Goal: Task Accomplishment & Management: Manage account settings

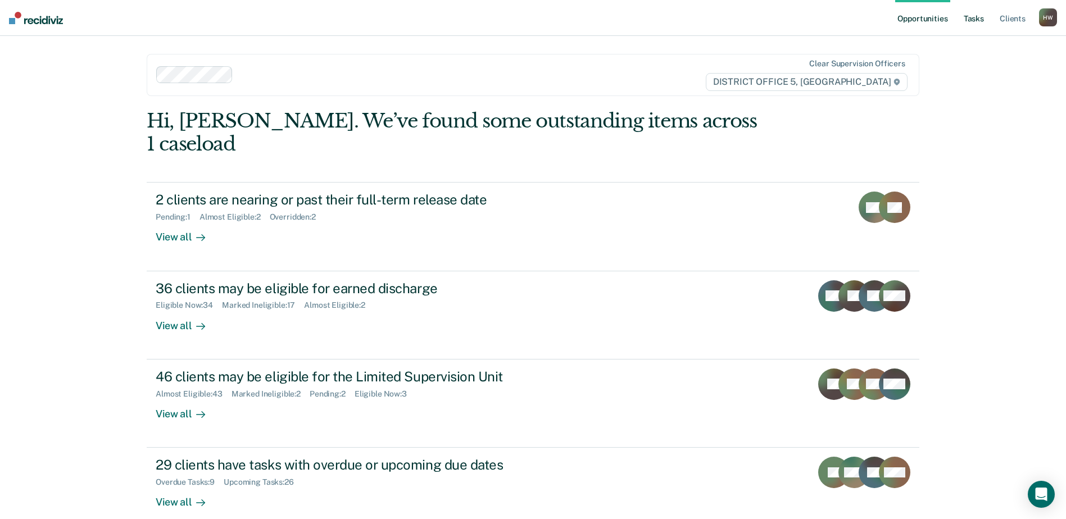
click at [972, 18] on link "Tasks" at bounding box center [973, 18] width 25 height 36
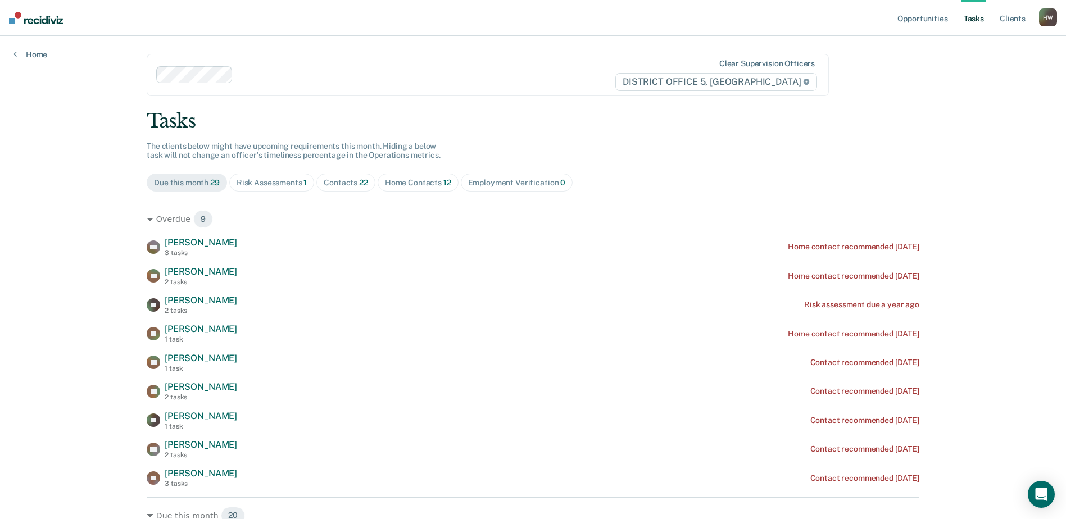
click at [346, 183] on div "Contacts 22" at bounding box center [346, 183] width 44 height 10
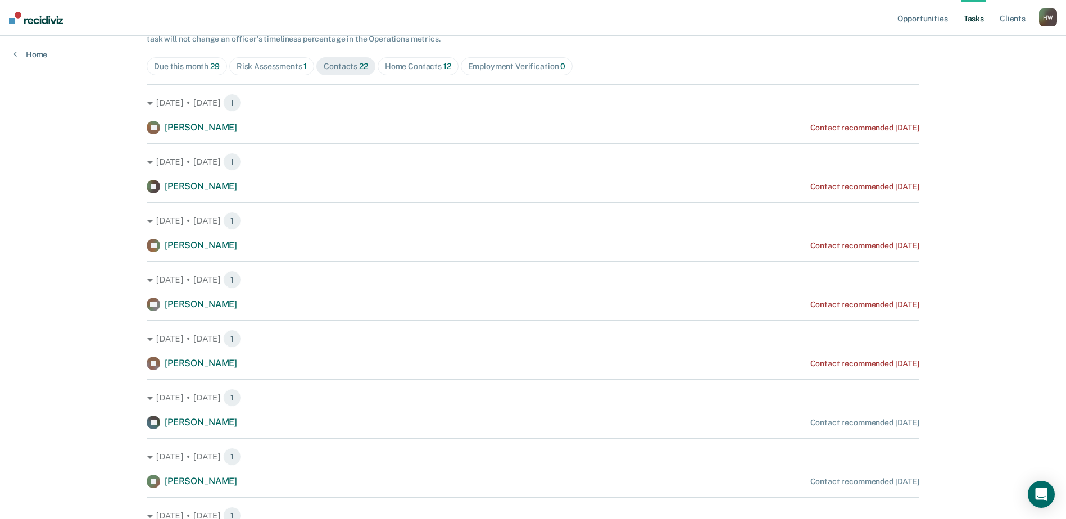
scroll to position [112, 0]
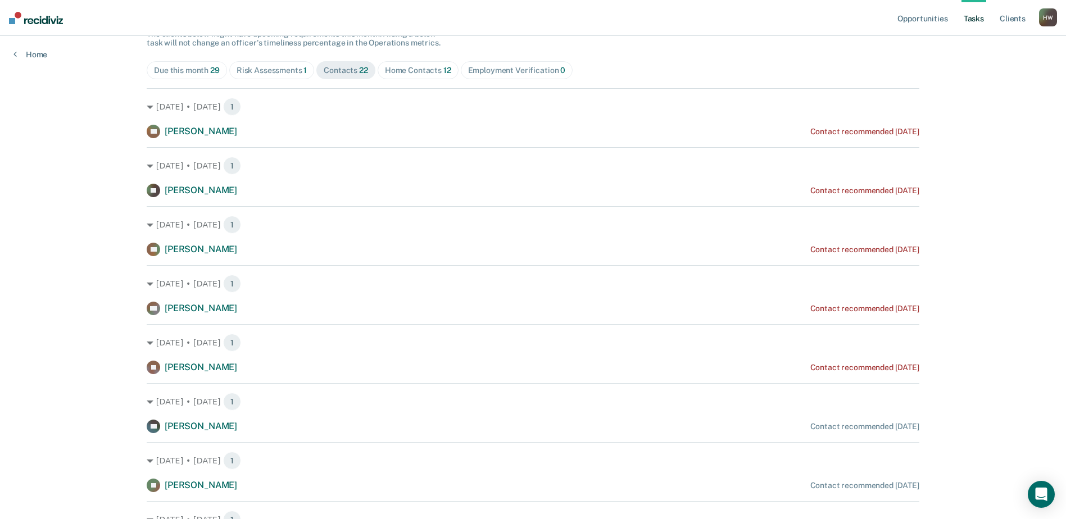
click at [423, 74] on div "Home Contacts 12" at bounding box center [418, 71] width 66 height 10
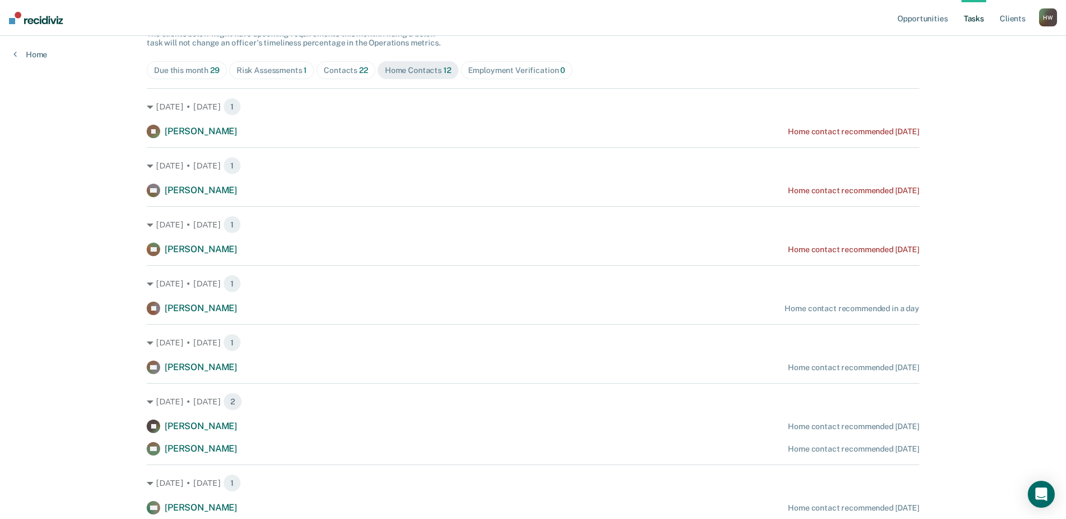
click at [421, 74] on div "Home Contacts 12" at bounding box center [418, 71] width 66 height 10
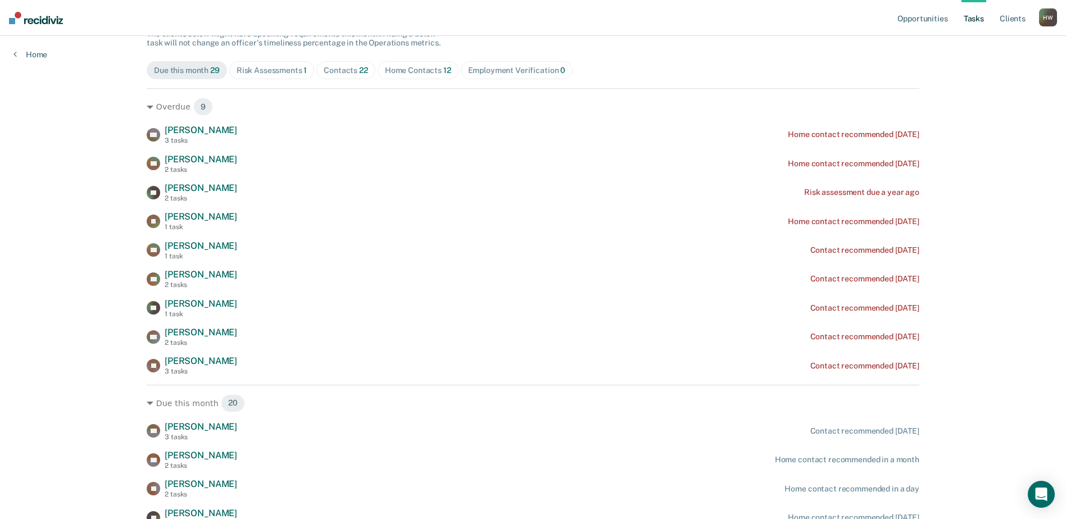
click at [421, 69] on div "Home Contacts 12" at bounding box center [418, 71] width 66 height 10
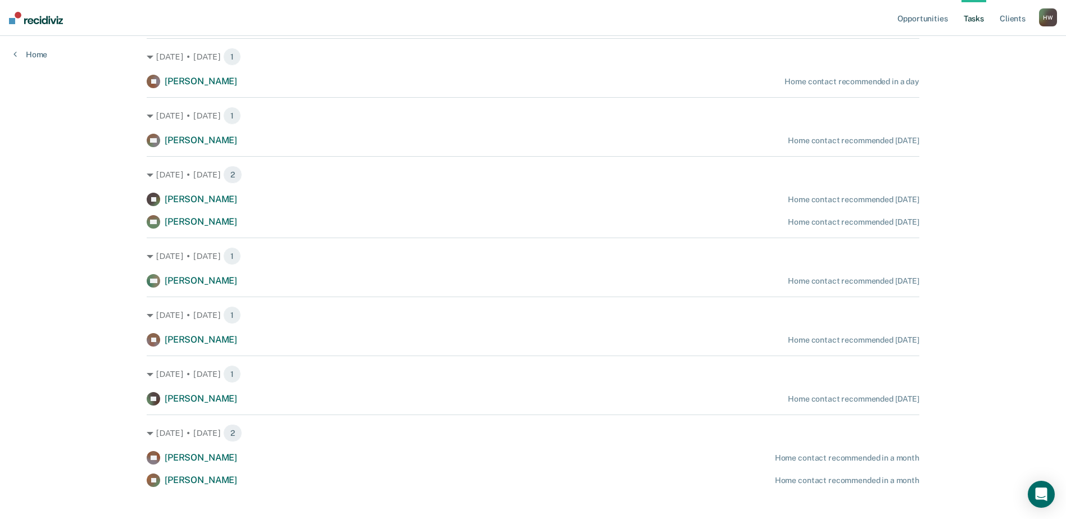
scroll to position [352, 0]
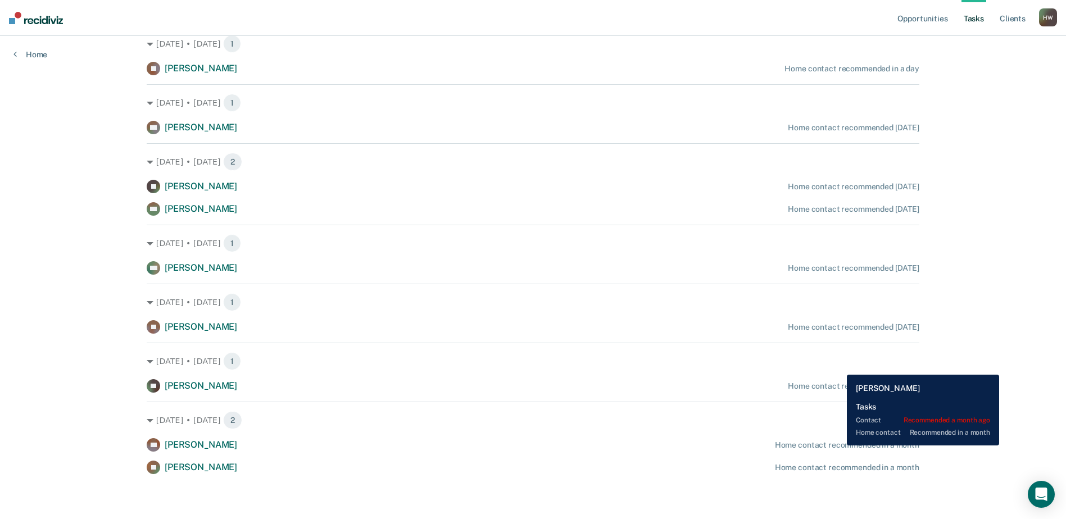
click at [838, 446] on div "Home contact recommended in a month" at bounding box center [847, 445] width 144 height 10
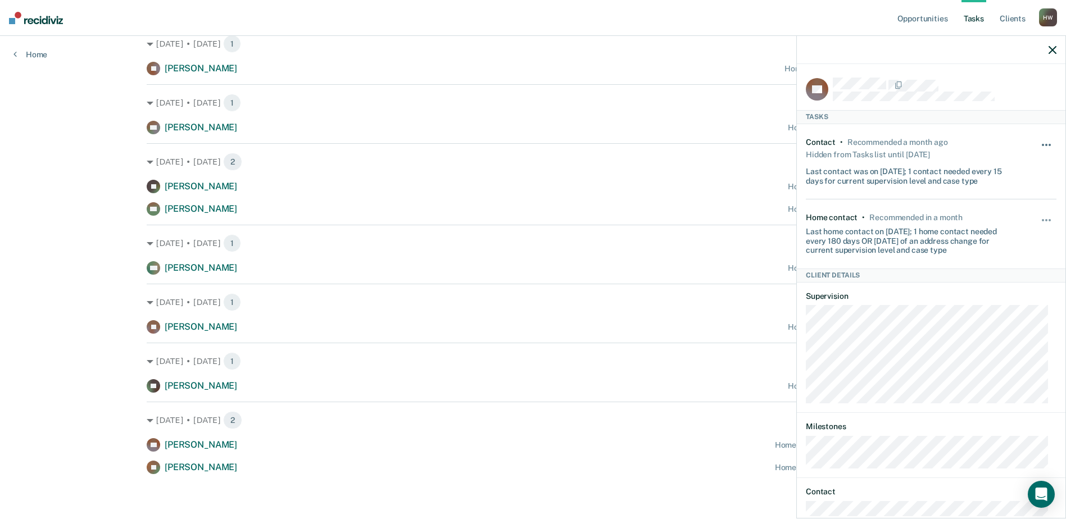
click at [1040, 144] on button "button" at bounding box center [1046, 151] width 19 height 18
click at [1010, 140] on div "Contact • Recommended a month ago Hidden from Tasks list until [DATE] Last cont…" at bounding box center [931, 161] width 251 height 75
click at [1048, 219] on span "button" at bounding box center [1049, 220] width 2 height 2
click at [1006, 308] on button "90 days" at bounding box center [1015, 310] width 81 height 18
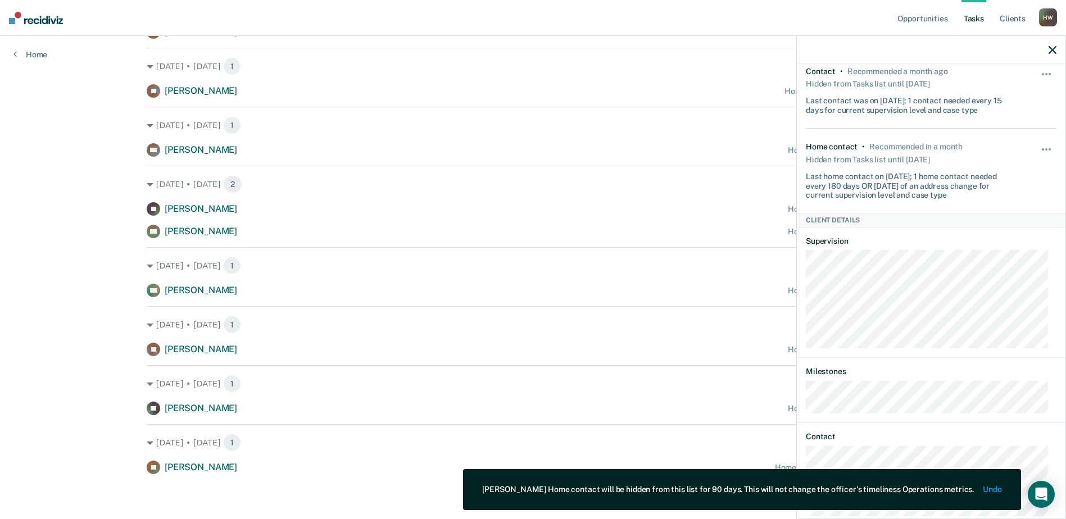
scroll to position [94, 0]
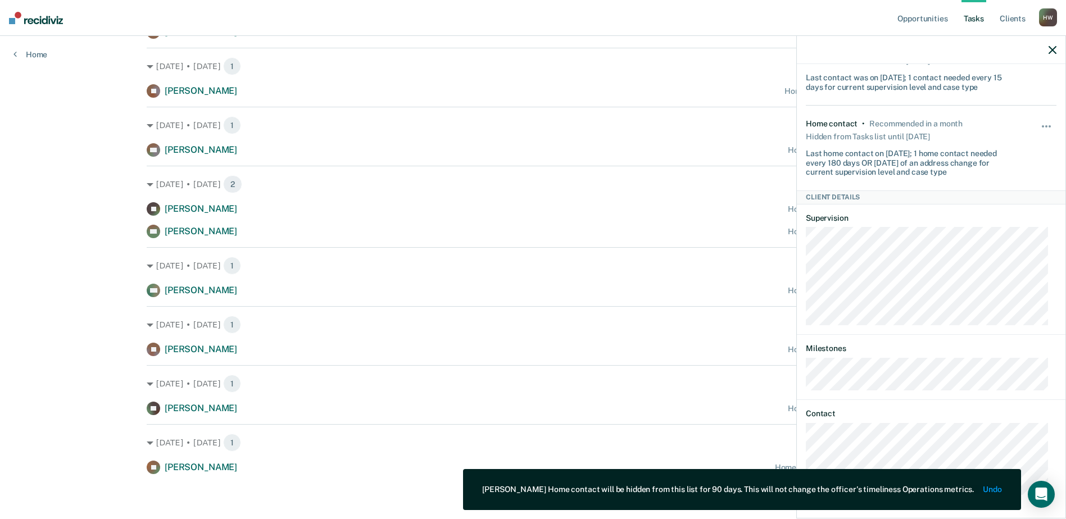
click at [1051, 51] on icon "button" at bounding box center [1052, 50] width 8 height 8
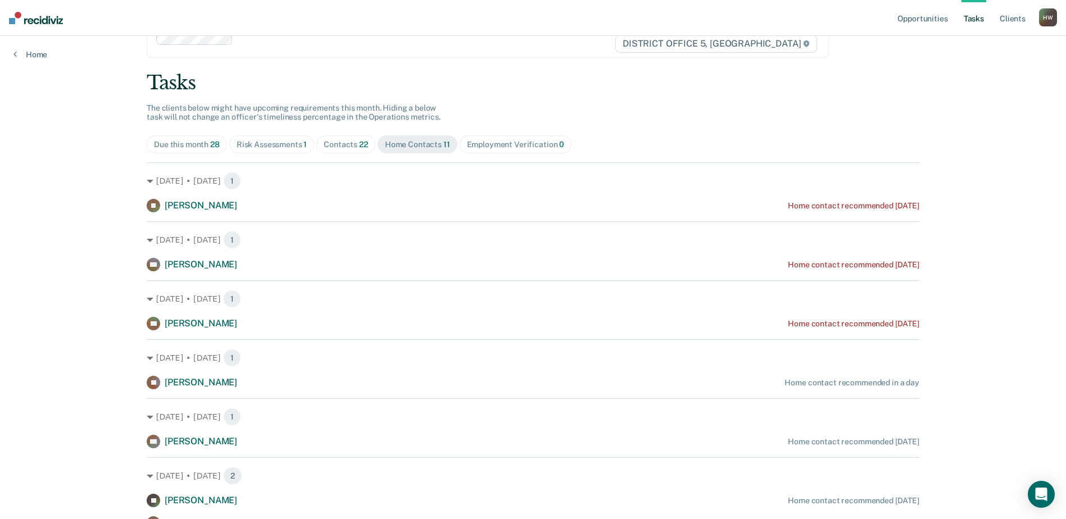
scroll to position [0, 0]
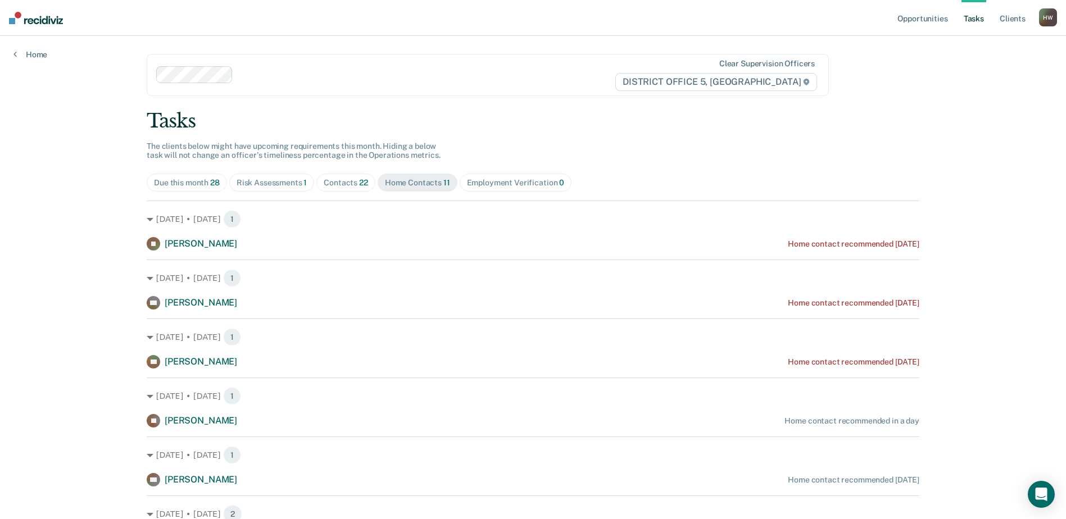
click at [199, 184] on div "Due this month 28" at bounding box center [187, 183] width 66 height 10
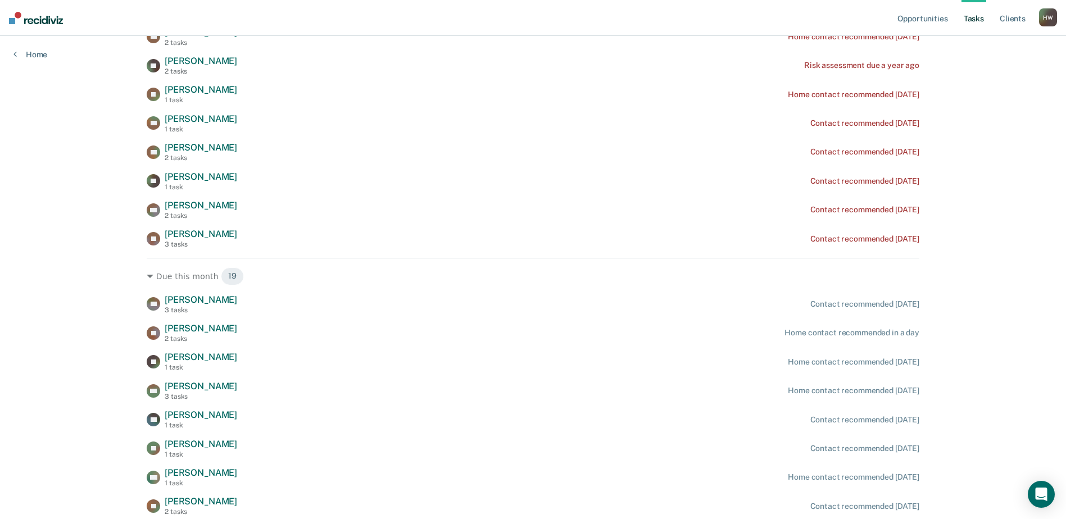
scroll to position [243, 0]
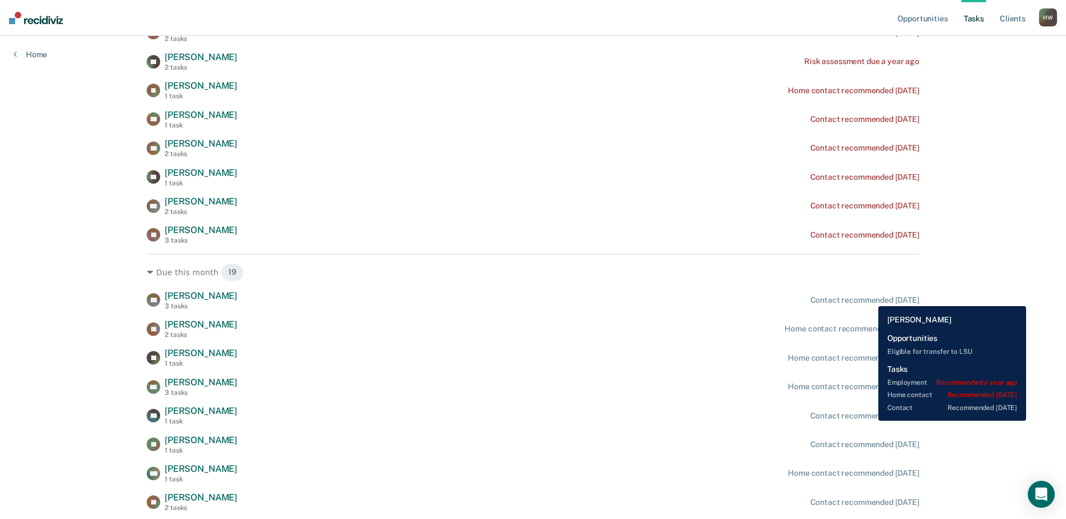
click at [870, 298] on div "Contact recommended [DATE]" at bounding box center [864, 301] width 109 height 10
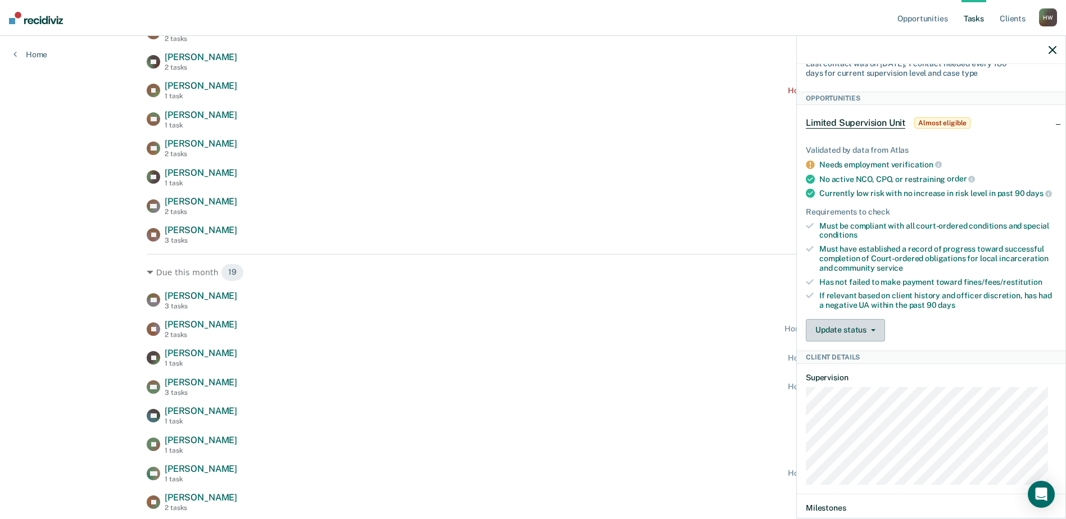
click at [877, 338] on button "Update status" at bounding box center [845, 330] width 79 height 22
click at [869, 384] on button "Mark Ineligible" at bounding box center [860, 375] width 108 height 18
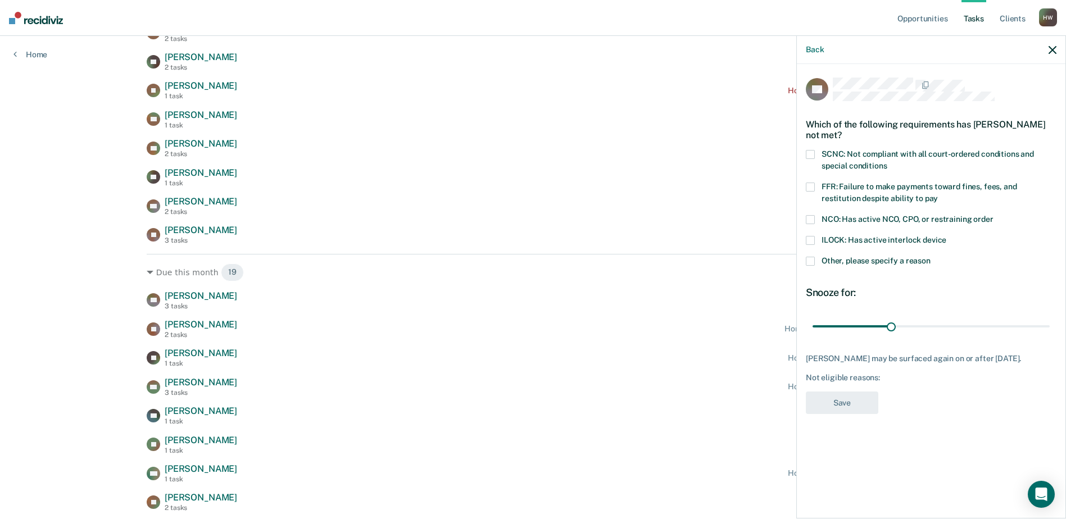
click at [812, 152] on span at bounding box center [810, 154] width 9 height 9
drag, startPoint x: 890, startPoint y: 322, endPoint x: 1076, endPoint y: 333, distance: 186.3
type input "90"
click at [1049, 333] on input "range" at bounding box center [930, 326] width 237 height 20
click at [864, 410] on button "Save" at bounding box center [842, 403] width 72 height 23
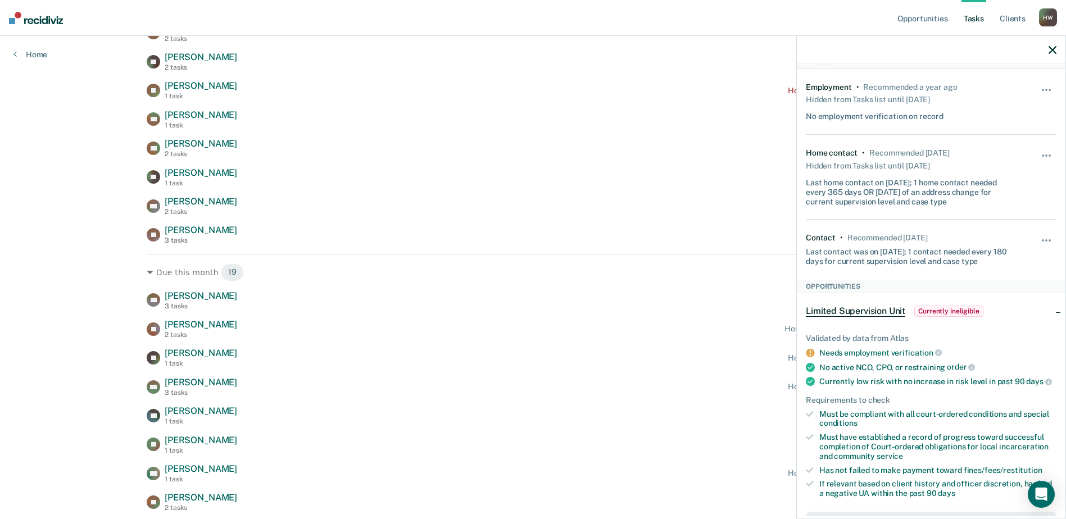
scroll to position [53, 0]
click at [965, 311] on span "Currently ineligible" at bounding box center [948, 312] width 69 height 11
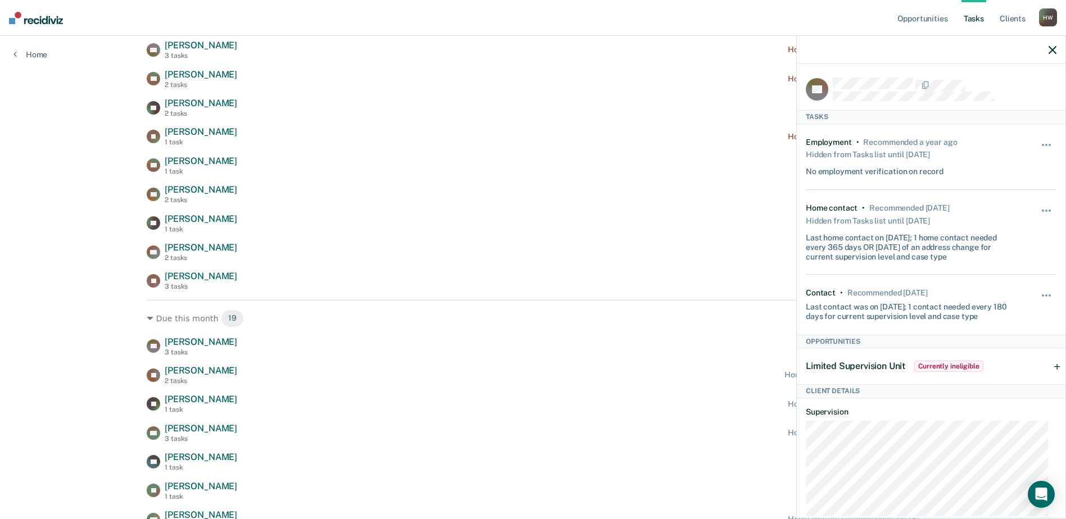
scroll to position [187, 0]
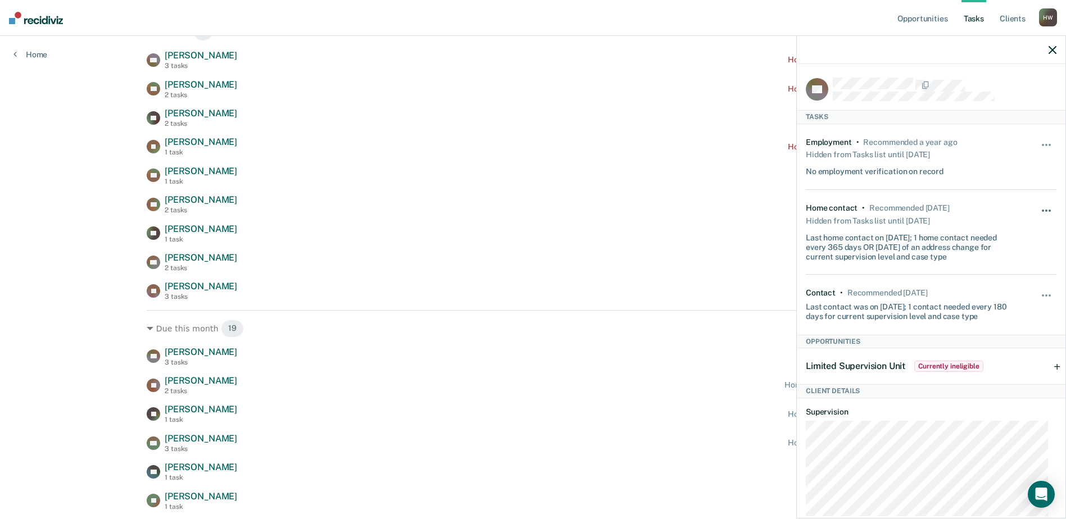
click at [1038, 208] on button "button" at bounding box center [1046, 216] width 19 height 18
click at [863, 229] on div "Last home contact on [DATE]; 1 home contact needed every 365 days OR [DATE] of …" at bounding box center [910, 245] width 209 height 33
click at [1040, 142] on button "button" at bounding box center [1046, 151] width 19 height 18
click at [1012, 140] on div "Employment • Recommended a year ago Hidden from Tasks list until [DATE] No empl…" at bounding box center [931, 157] width 251 height 66
click at [1051, 49] on icon "button" at bounding box center [1052, 50] width 8 height 8
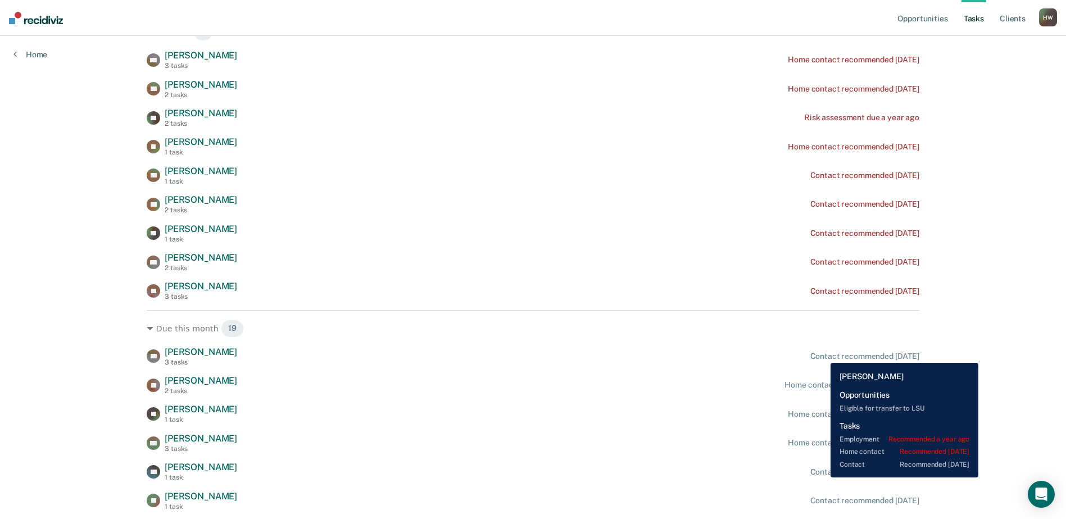
click at [822, 355] on div "Contact recommended [DATE]" at bounding box center [864, 357] width 109 height 10
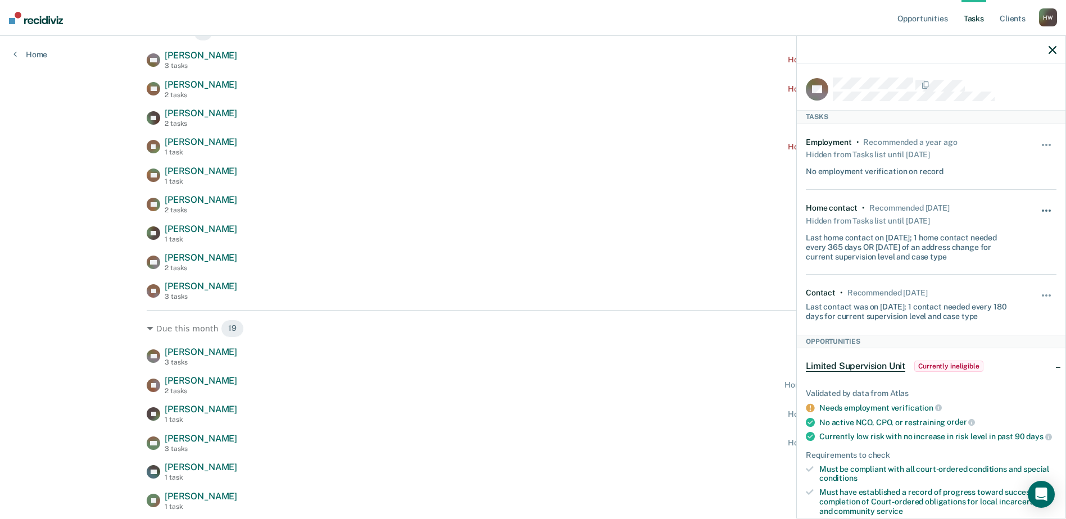
click at [1037, 208] on button "button" at bounding box center [1046, 216] width 19 height 18
click at [938, 303] on div "Last contact was on [DATE]; 1 contact needed every 180 days for current supervi…" at bounding box center [910, 310] width 209 height 24
click at [1042, 294] on span "button" at bounding box center [1043, 295] width 2 height 2
click at [1001, 385] on button "90 days" at bounding box center [1015, 385] width 81 height 18
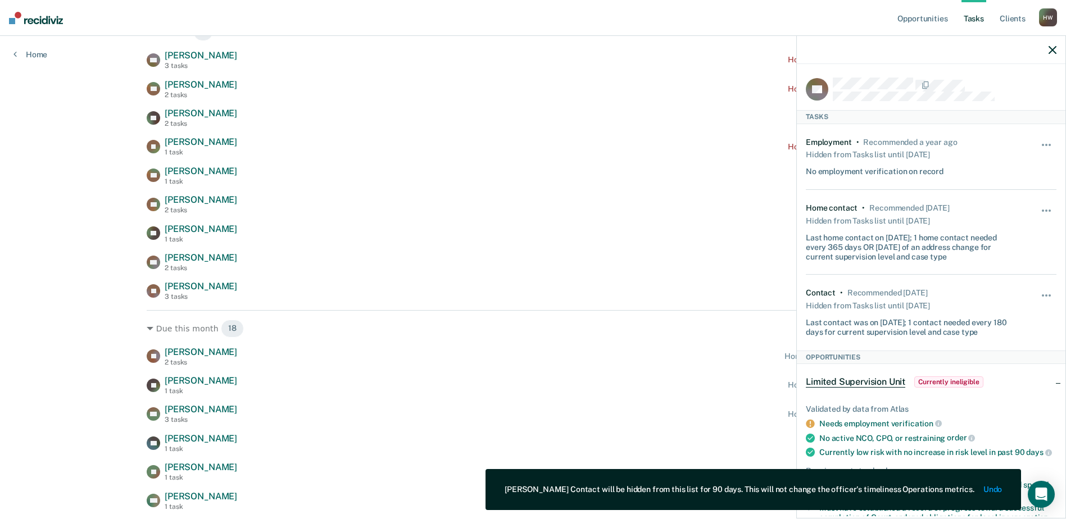
click at [1053, 51] on icon "button" at bounding box center [1052, 50] width 8 height 8
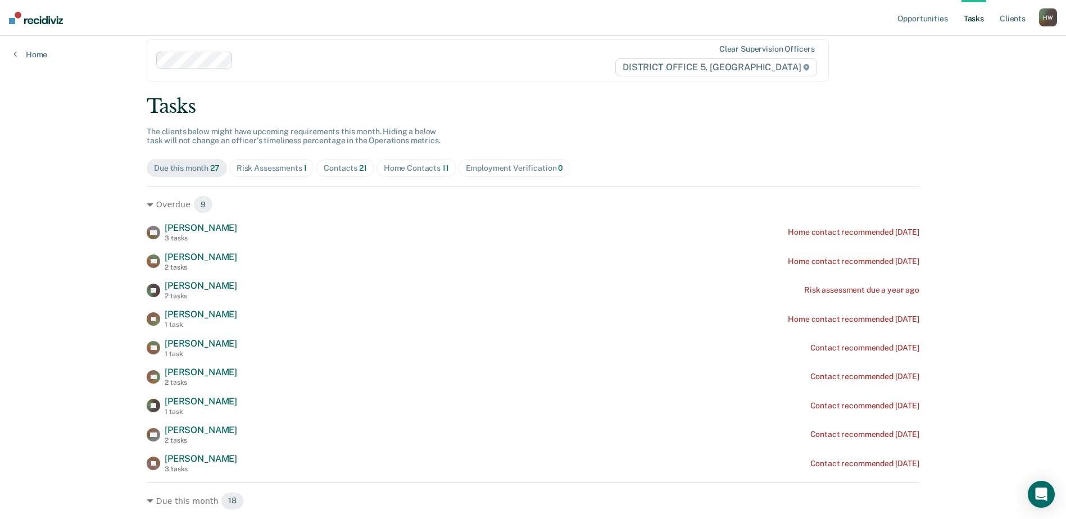
scroll to position [0, 0]
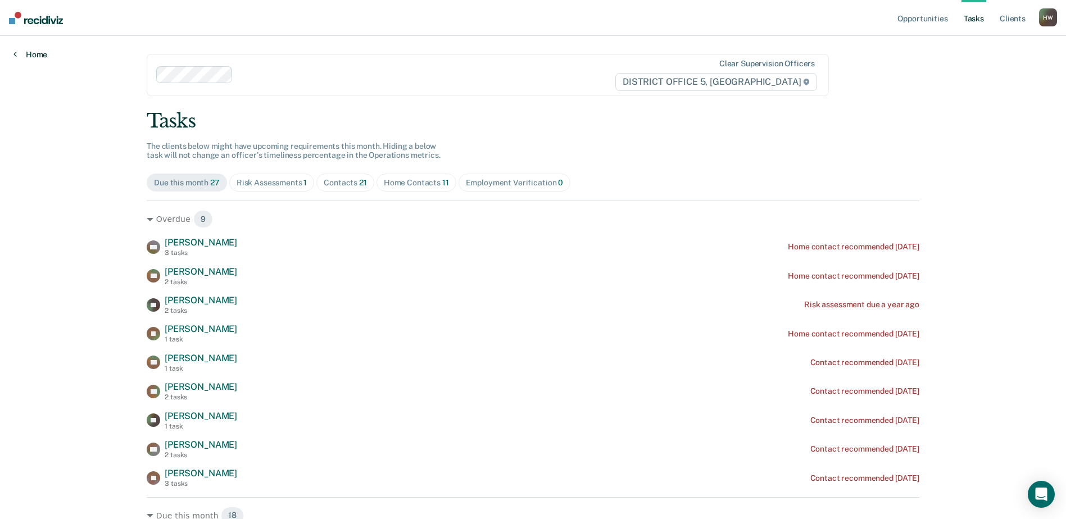
click at [30, 53] on link "Home" at bounding box center [30, 54] width 34 height 10
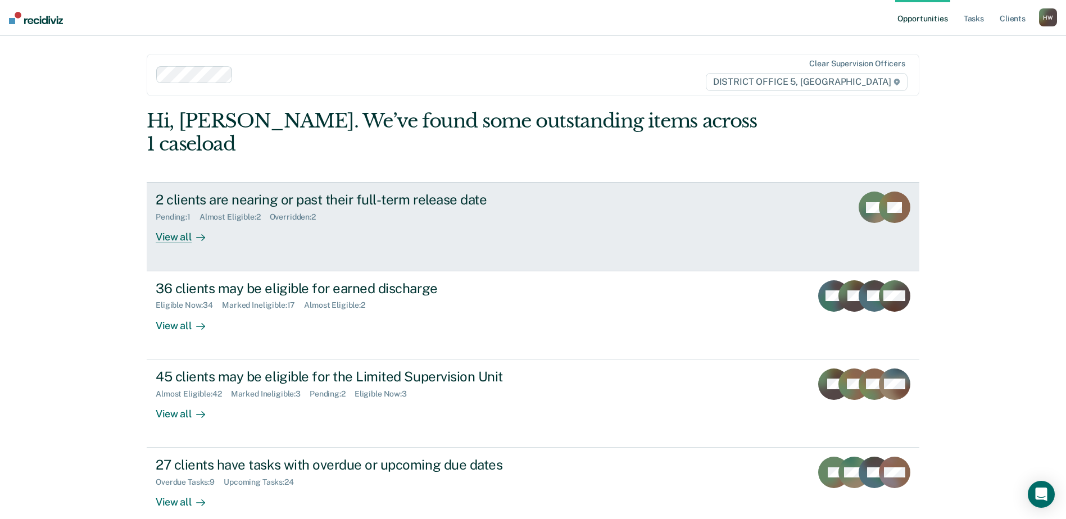
click at [169, 222] on div "View all" at bounding box center [187, 233] width 63 height 22
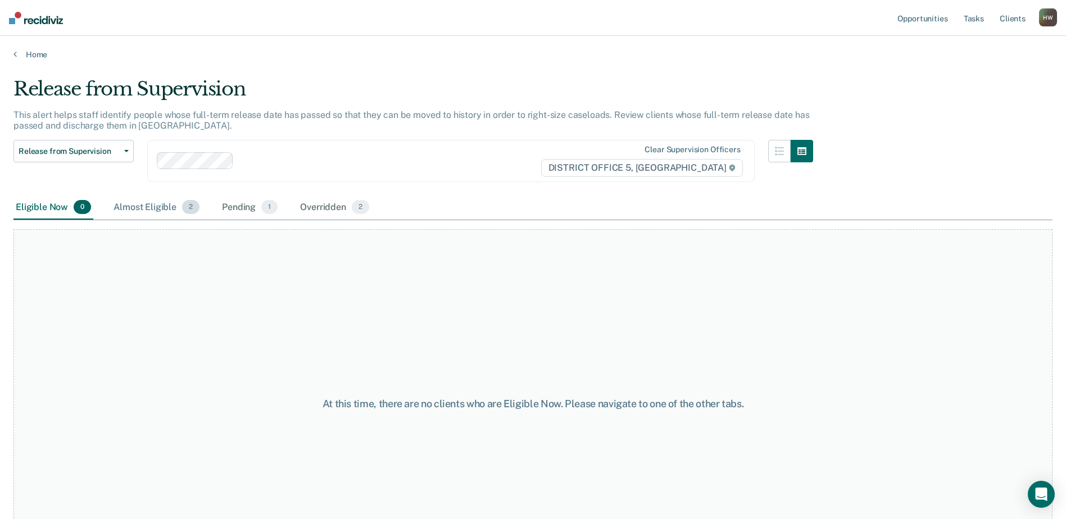
click at [161, 206] on div "Almost Eligible 2" at bounding box center [156, 208] width 90 height 25
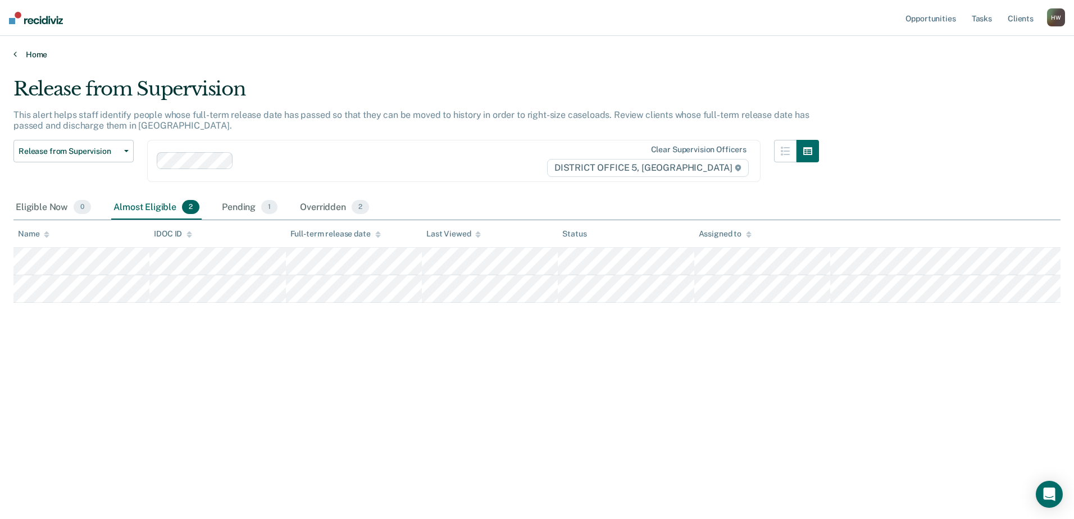
click at [16, 58] on icon at bounding box center [14, 53] width 3 height 9
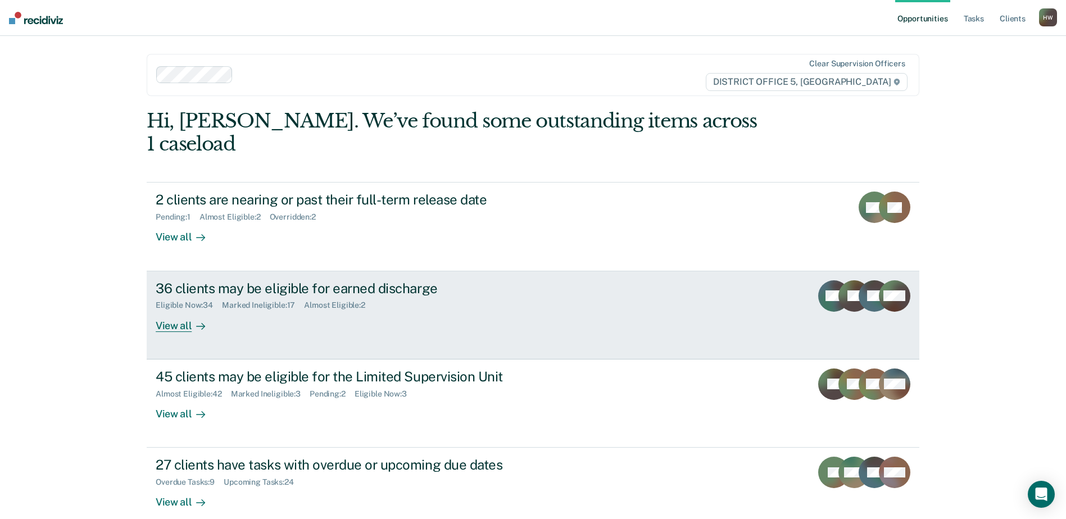
click at [178, 310] on div "View all" at bounding box center [187, 321] width 63 height 22
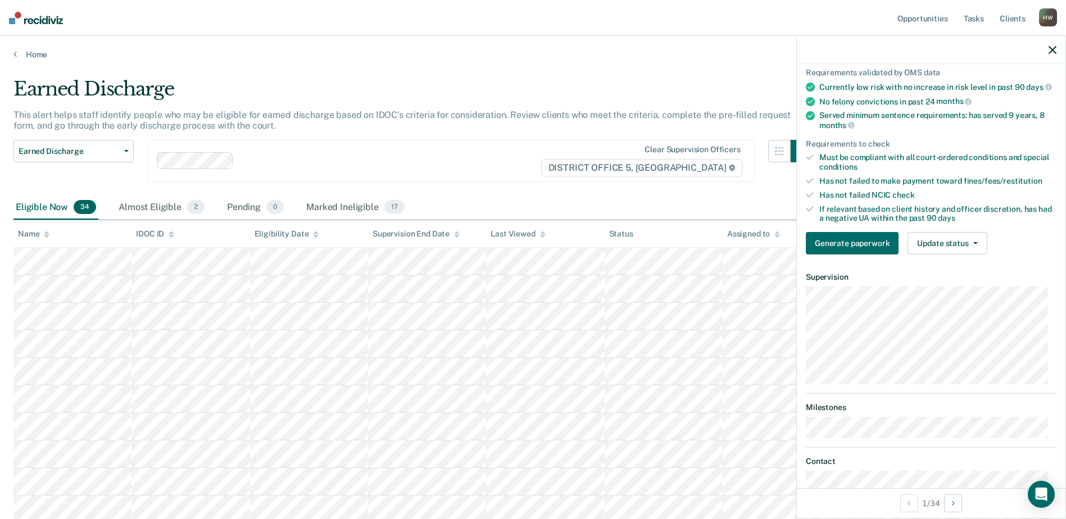
scroll to position [94, 0]
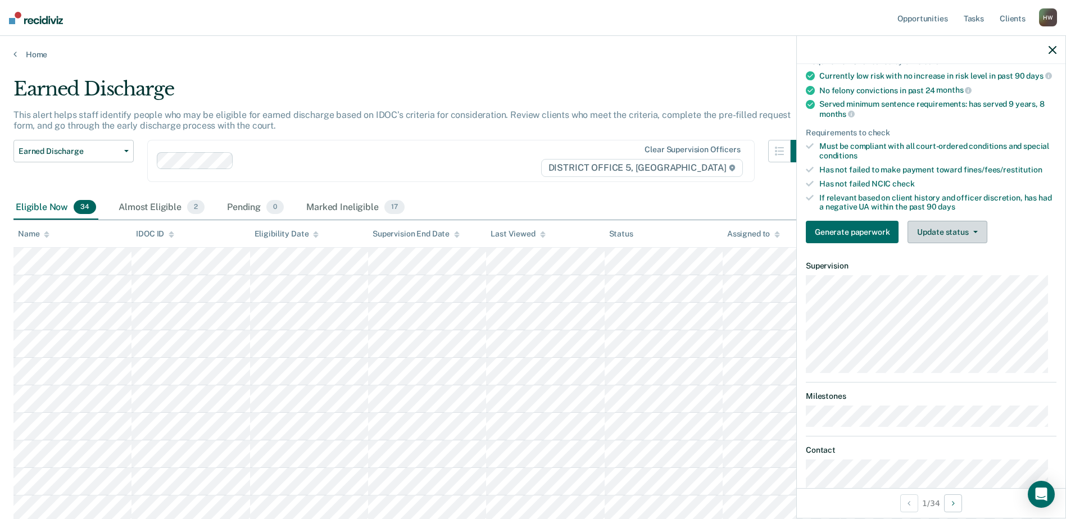
click at [974, 238] on button "Update status" at bounding box center [946, 232] width 79 height 22
click at [1055, 50] on icon "button" at bounding box center [1052, 50] width 8 height 8
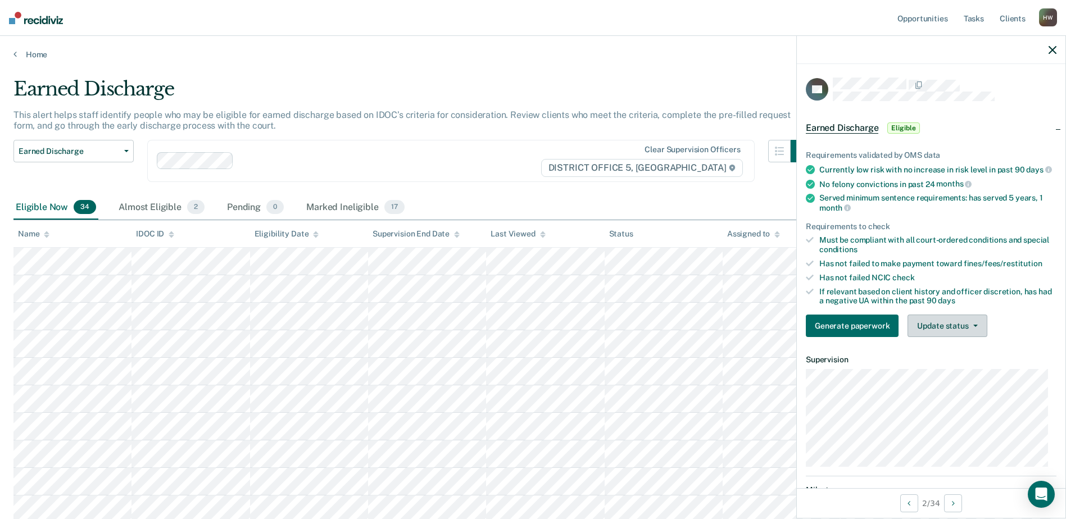
click at [947, 326] on button "Update status" at bounding box center [946, 326] width 79 height 22
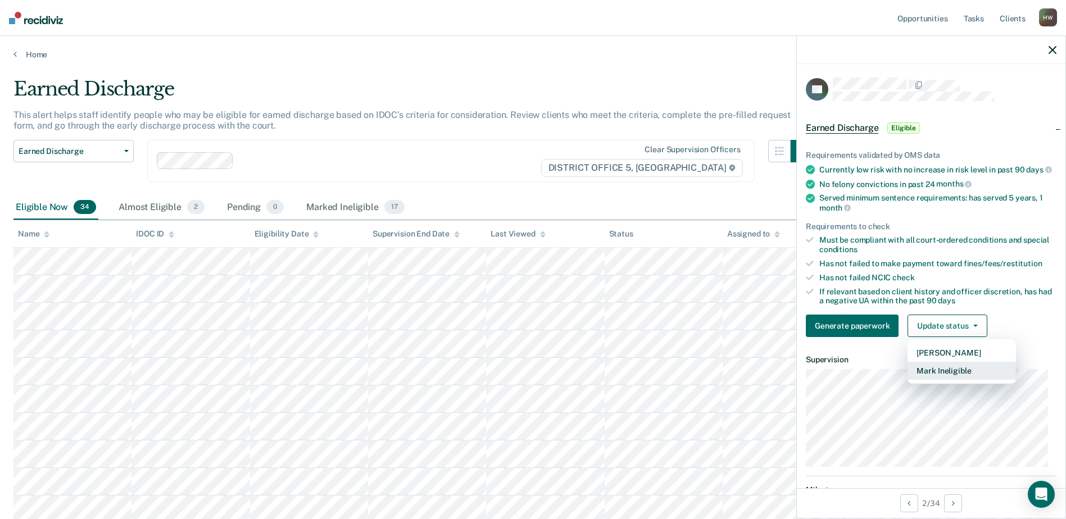
click at [946, 380] on button "Mark Ineligible" at bounding box center [961, 371] width 108 height 18
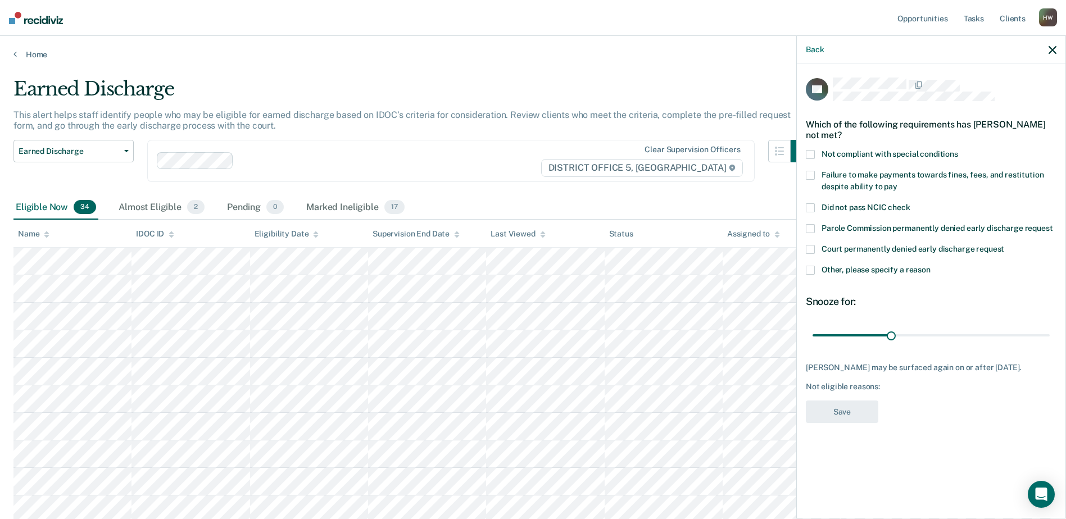
click at [812, 172] on span at bounding box center [810, 175] width 9 height 9
drag, startPoint x: 890, startPoint y: 335, endPoint x: 1052, endPoint y: 343, distance: 162.6
type input "90"
click at [1049, 343] on input "range" at bounding box center [930, 335] width 237 height 20
click at [833, 424] on button "Save" at bounding box center [842, 412] width 72 height 23
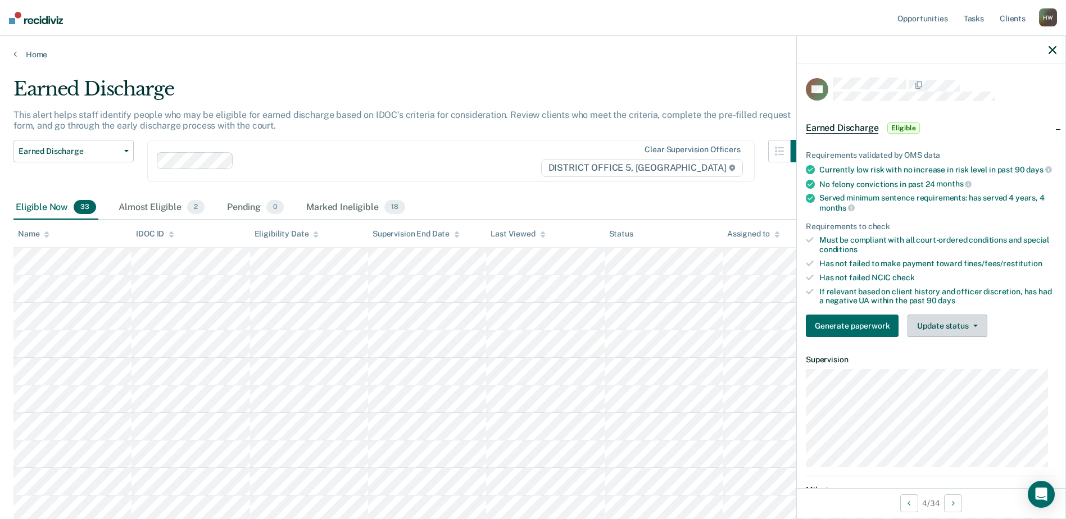
click at [973, 327] on icon "button" at bounding box center [975, 326] width 4 height 2
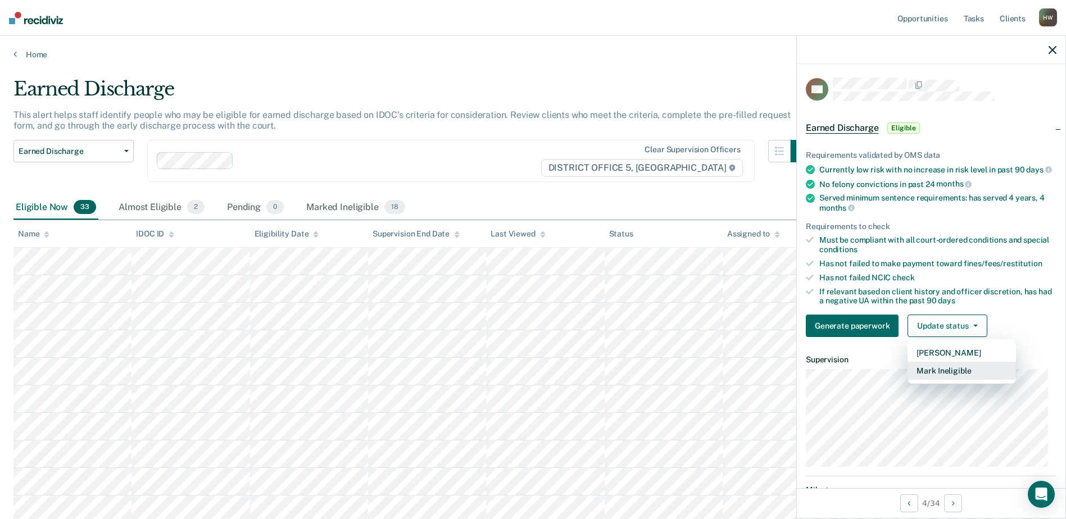
click at [962, 380] on button "Mark Ineligible" at bounding box center [961, 371] width 108 height 18
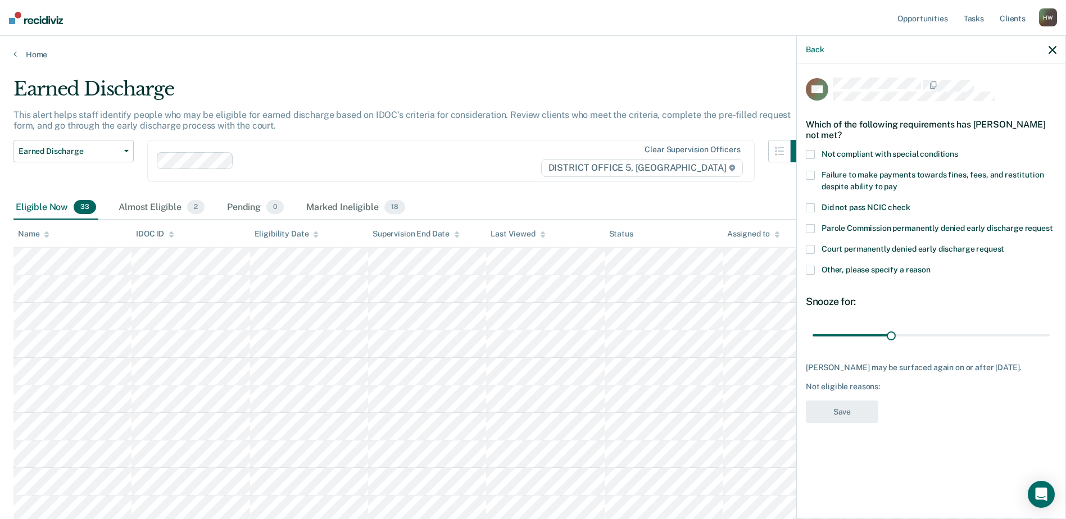
click at [811, 173] on span at bounding box center [810, 175] width 9 height 9
drag, startPoint x: 891, startPoint y: 336, endPoint x: 1053, endPoint y: 343, distance: 162.5
type input "90"
click at [1049, 343] on input "range" at bounding box center [930, 335] width 237 height 20
click at [864, 420] on button "Save" at bounding box center [842, 412] width 72 height 23
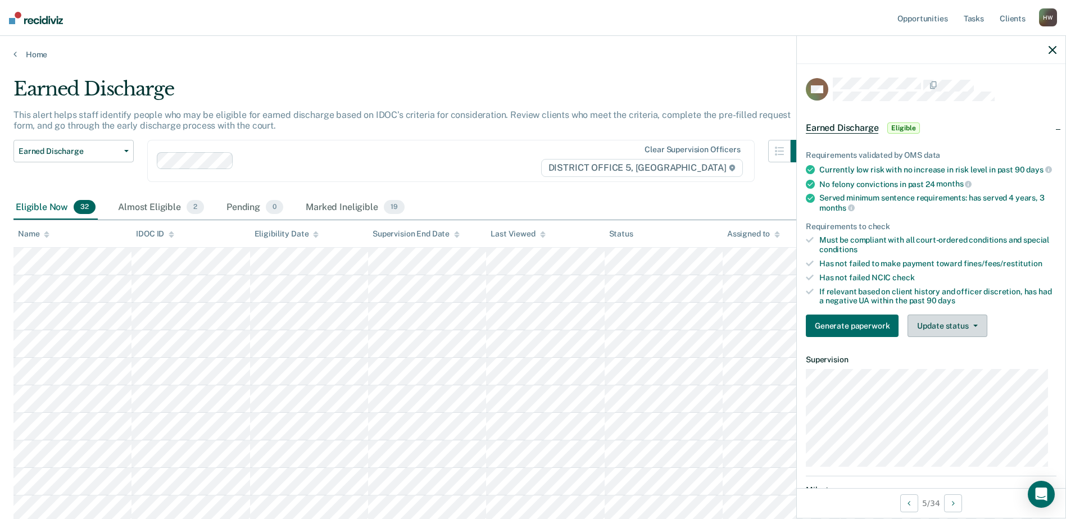
click at [974, 327] on icon "button" at bounding box center [975, 326] width 4 height 2
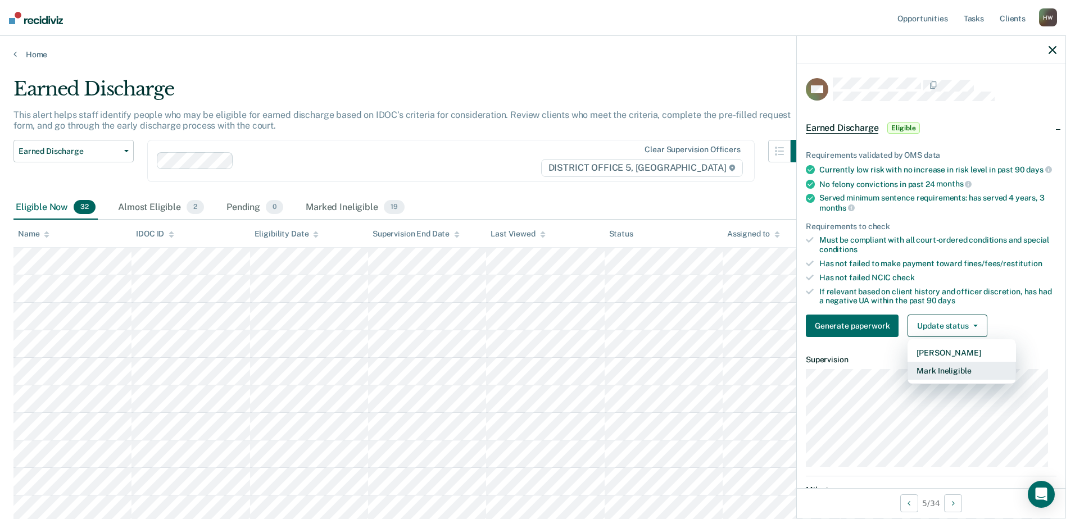
click at [964, 380] on button "Mark Ineligible" at bounding box center [961, 371] width 108 height 18
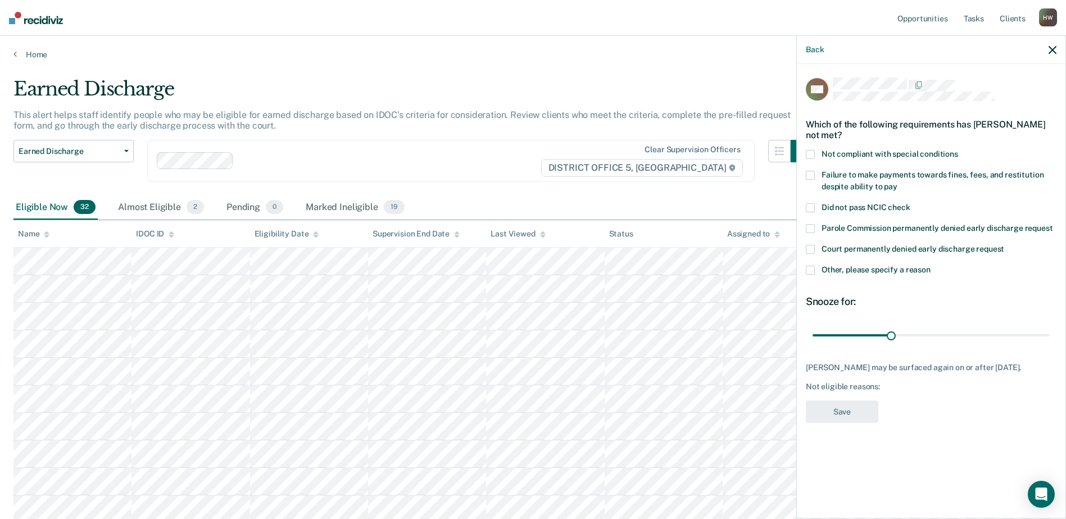
click at [811, 228] on span at bounding box center [810, 228] width 9 height 9
drag, startPoint x: 892, startPoint y: 333, endPoint x: 1065, endPoint y: 347, distance: 173.0
type input "90"
click at [1049, 345] on input "range" at bounding box center [930, 335] width 237 height 20
click at [867, 418] on button "Save" at bounding box center [842, 412] width 72 height 23
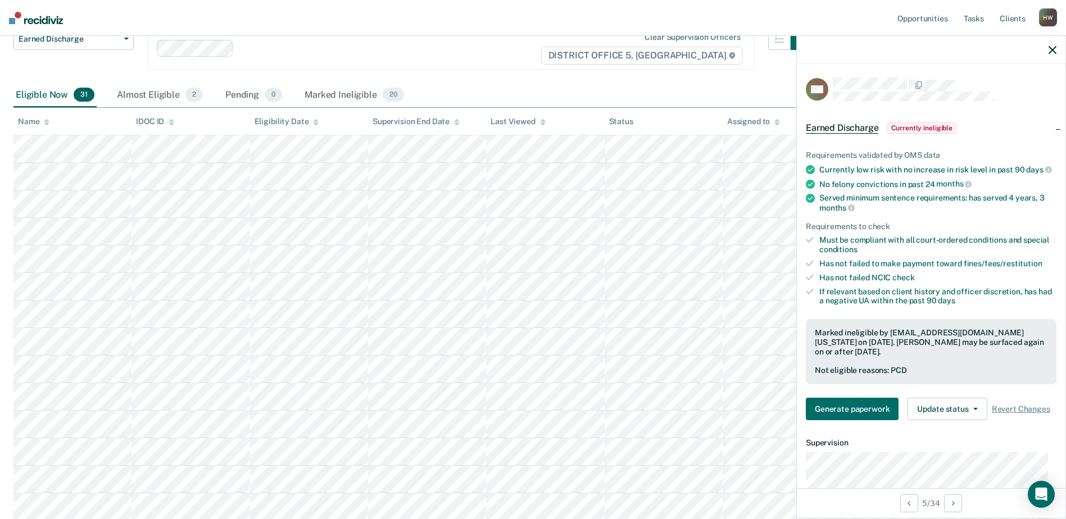
scroll to position [131, 0]
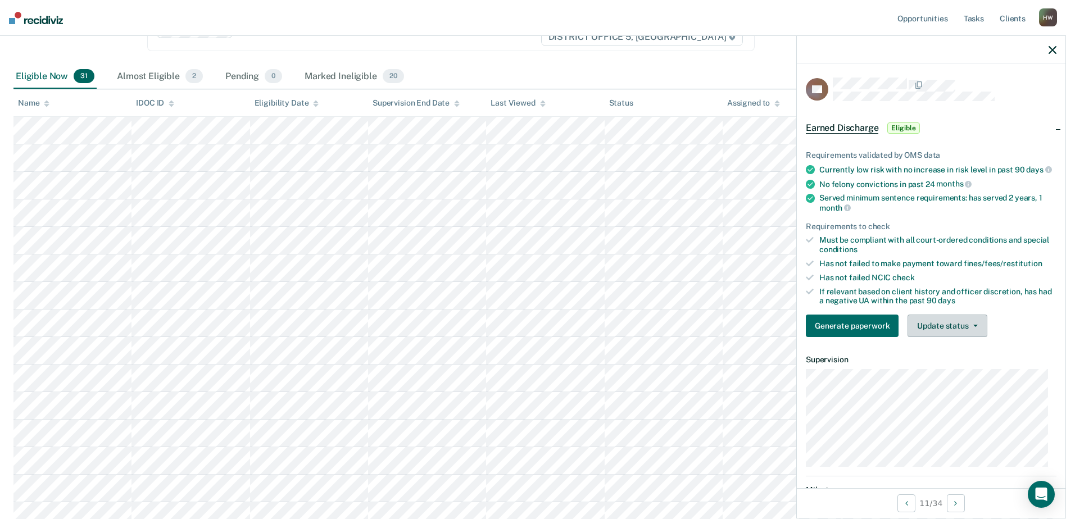
click at [975, 327] on icon "button" at bounding box center [975, 326] width 4 height 2
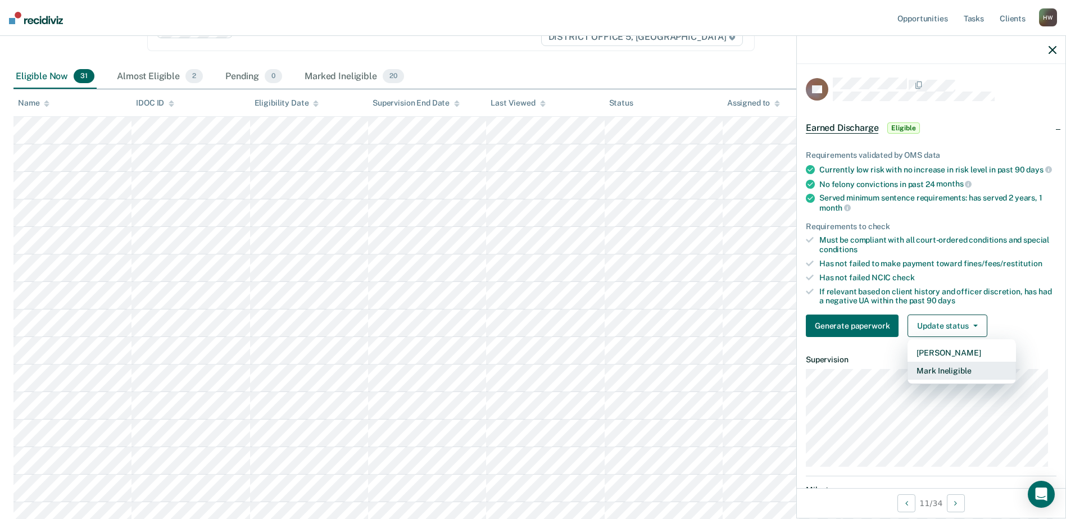
click at [960, 380] on button "Mark Ineligible" at bounding box center [961, 371] width 108 height 18
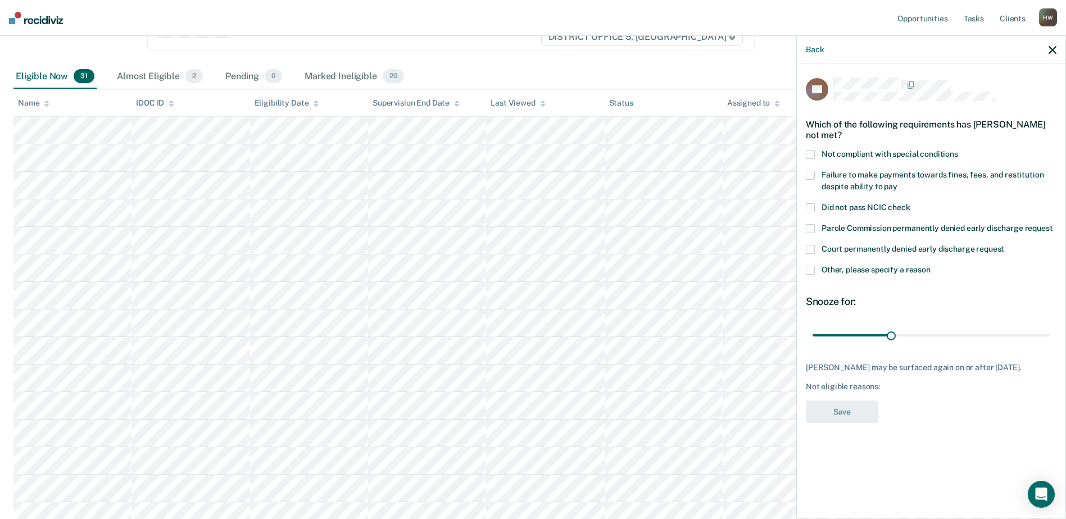
click at [810, 174] on span at bounding box center [810, 175] width 9 height 9
drag, startPoint x: 890, startPoint y: 336, endPoint x: 959, endPoint y: 342, distance: 68.8
click at [915, 338] on input "range" at bounding box center [930, 335] width 237 height 20
drag, startPoint x: 959, startPoint y: 342, endPoint x: 1058, endPoint y: 352, distance: 99.4
type input "90"
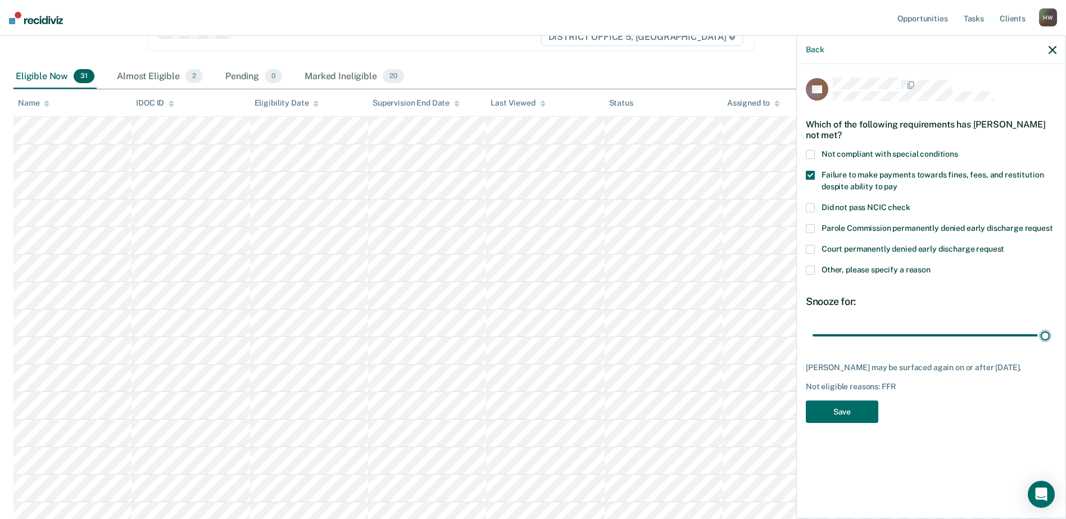
click at [1047, 345] on input "range" at bounding box center [930, 335] width 237 height 20
click at [1058, 352] on div "RA Which of the following requirements has [PERSON_NAME] not met? Not compliant…" at bounding box center [931, 290] width 269 height 452
click at [861, 408] on button "Save" at bounding box center [842, 412] width 72 height 23
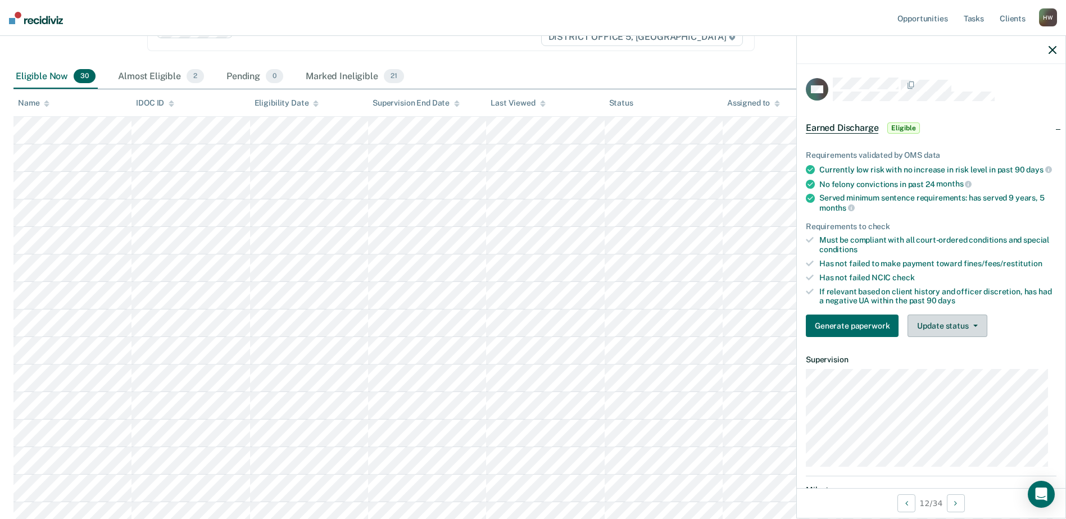
click at [970, 327] on span "button" at bounding box center [973, 326] width 9 height 2
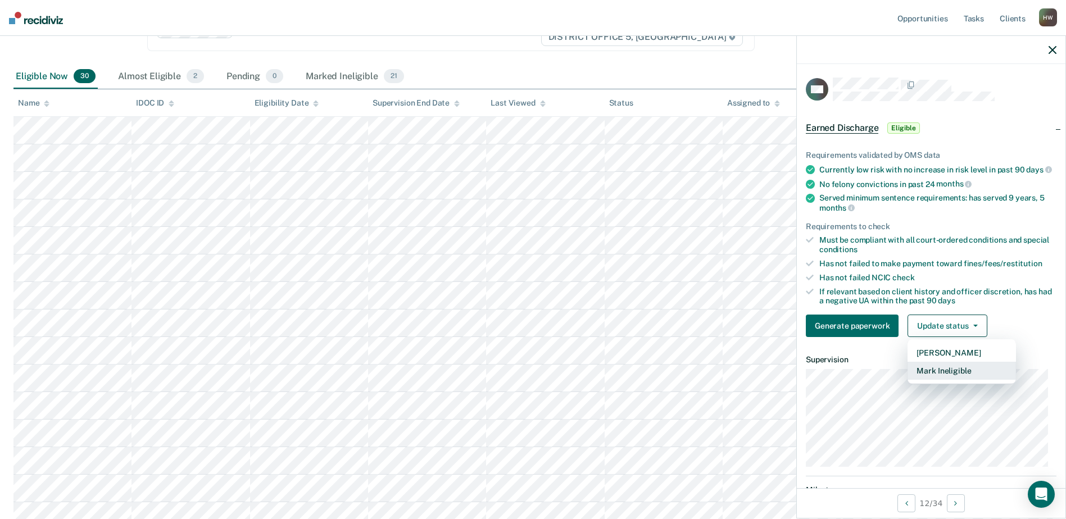
click at [959, 378] on button "Mark Ineligible" at bounding box center [961, 371] width 108 height 18
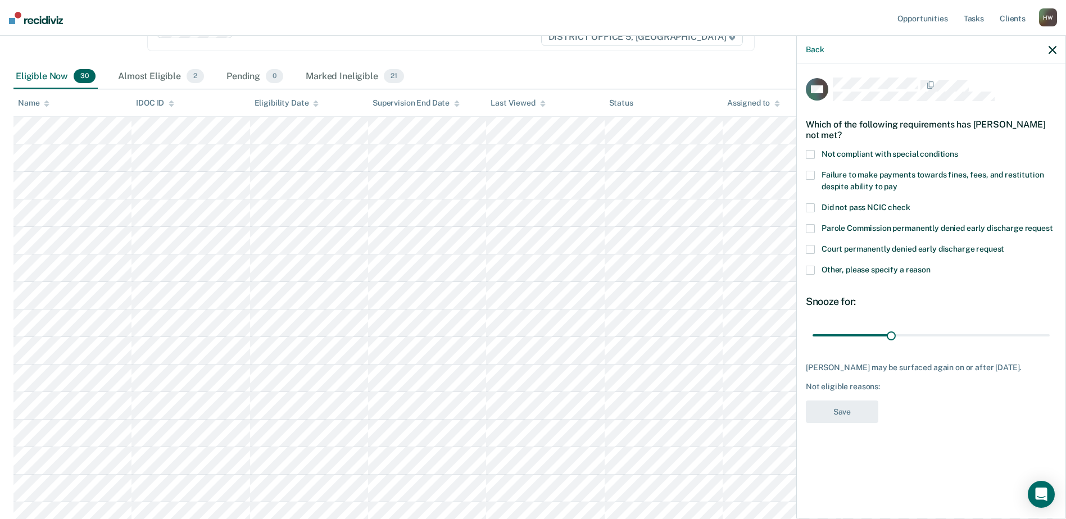
click at [811, 174] on span at bounding box center [810, 175] width 9 height 9
drag, startPoint x: 892, startPoint y: 334, endPoint x: 1067, endPoint y: 344, distance: 175.0
type input "90"
click at [1049, 344] on input "range" at bounding box center [930, 335] width 237 height 20
click at [844, 419] on button "Save" at bounding box center [842, 412] width 72 height 23
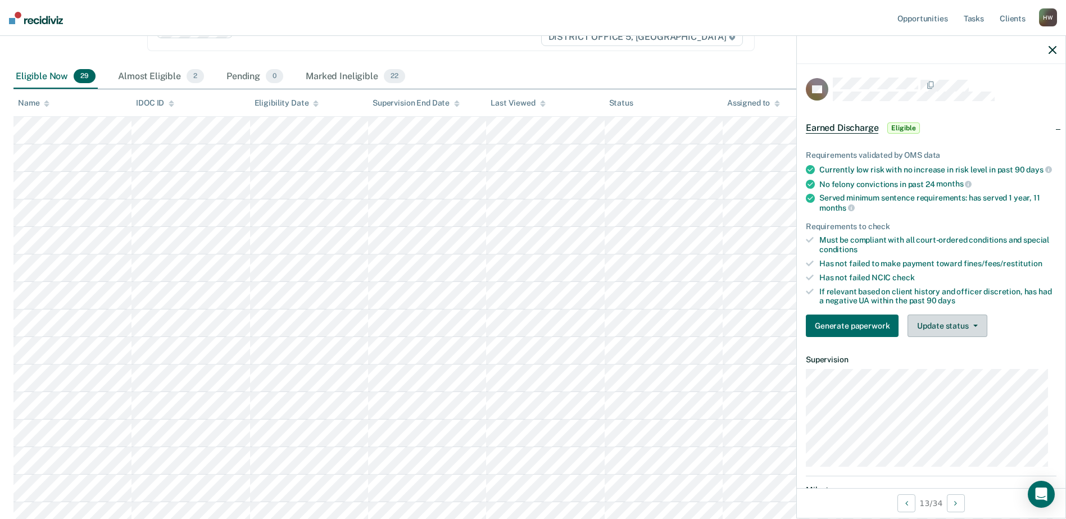
click at [974, 327] on icon "button" at bounding box center [975, 326] width 4 height 2
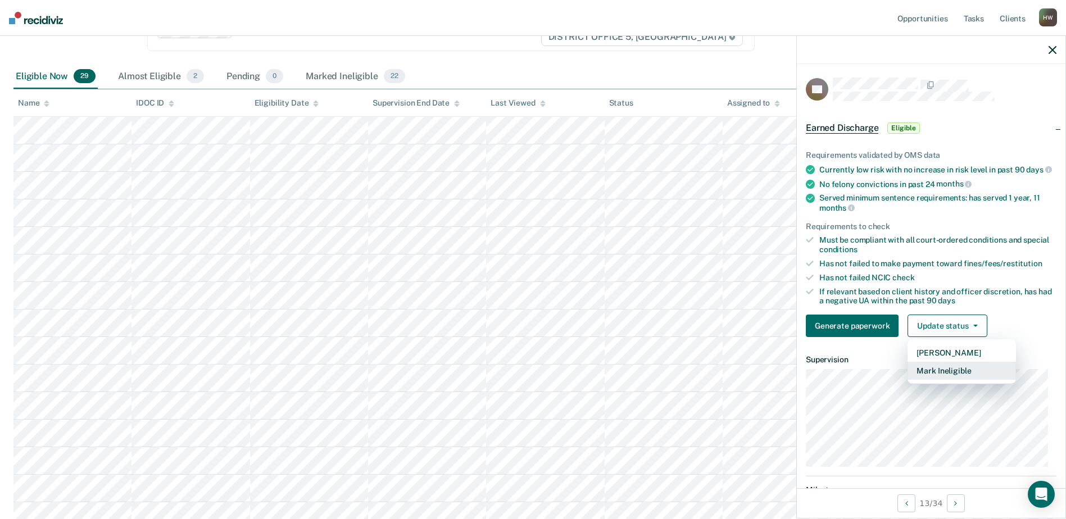
click at [959, 380] on button "Mark Ineligible" at bounding box center [961, 371] width 108 height 18
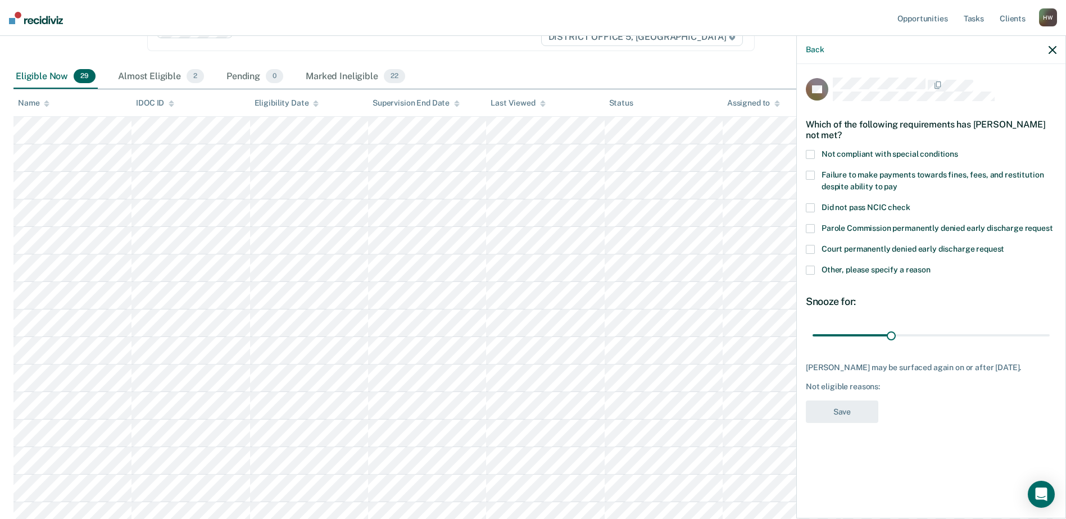
click at [812, 174] on span at bounding box center [810, 175] width 9 height 9
drag, startPoint x: 890, startPoint y: 334, endPoint x: 1049, endPoint y: 352, distance: 160.1
type input "90"
click at [1049, 345] on input "range" at bounding box center [930, 335] width 237 height 20
click at [857, 422] on button "Save" at bounding box center [842, 412] width 72 height 23
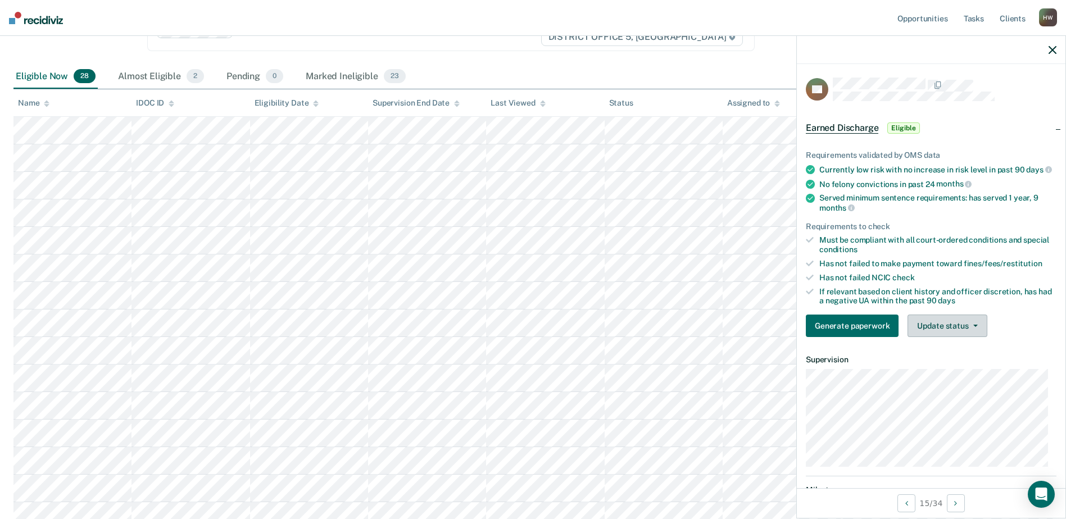
click at [973, 327] on icon "button" at bounding box center [975, 326] width 4 height 2
click at [970, 327] on span "button" at bounding box center [973, 326] width 9 height 2
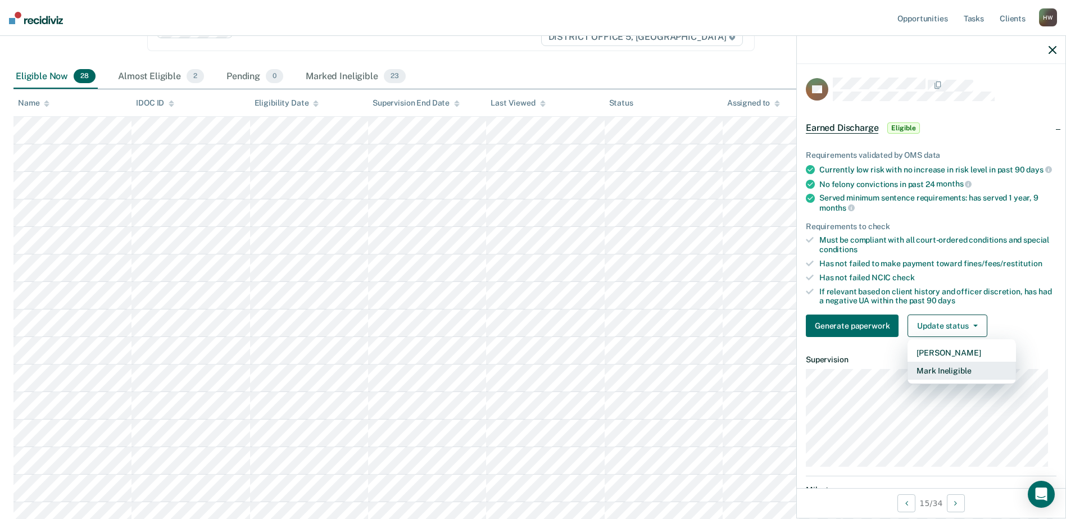
click at [945, 379] on button "Mark Ineligible" at bounding box center [961, 371] width 108 height 18
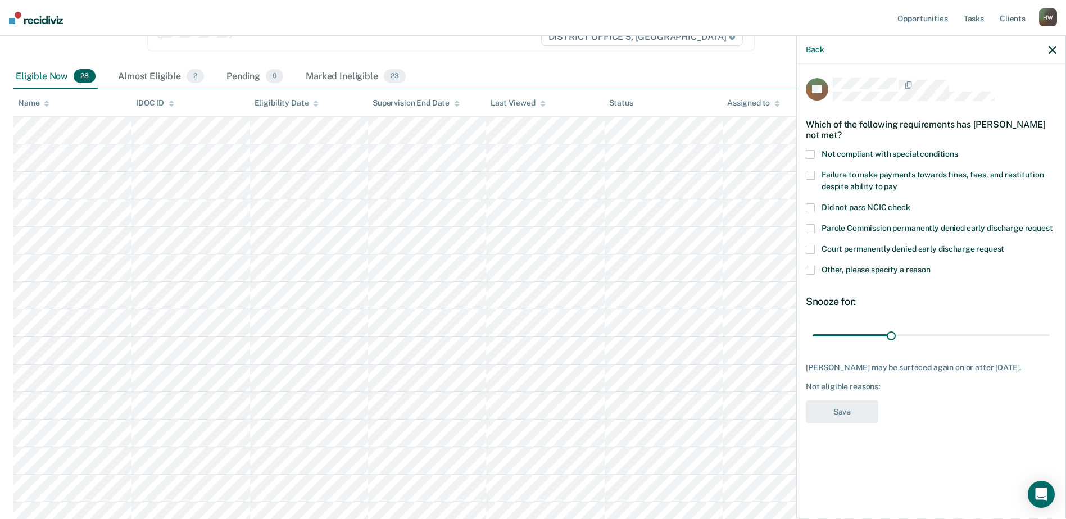
click at [812, 174] on span at bounding box center [810, 175] width 9 height 9
drag, startPoint x: 890, startPoint y: 333, endPoint x: 1071, endPoint y: 343, distance: 181.2
type input "90"
click at [1049, 343] on input "range" at bounding box center [930, 335] width 237 height 20
click at [855, 405] on button "Save" at bounding box center [842, 412] width 72 height 23
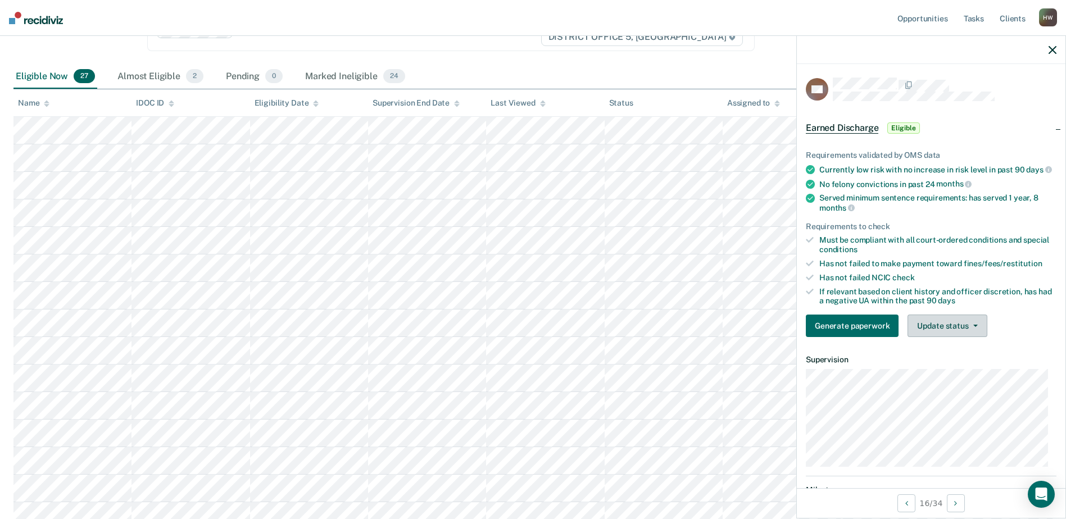
click at [973, 327] on icon "button" at bounding box center [975, 326] width 4 height 2
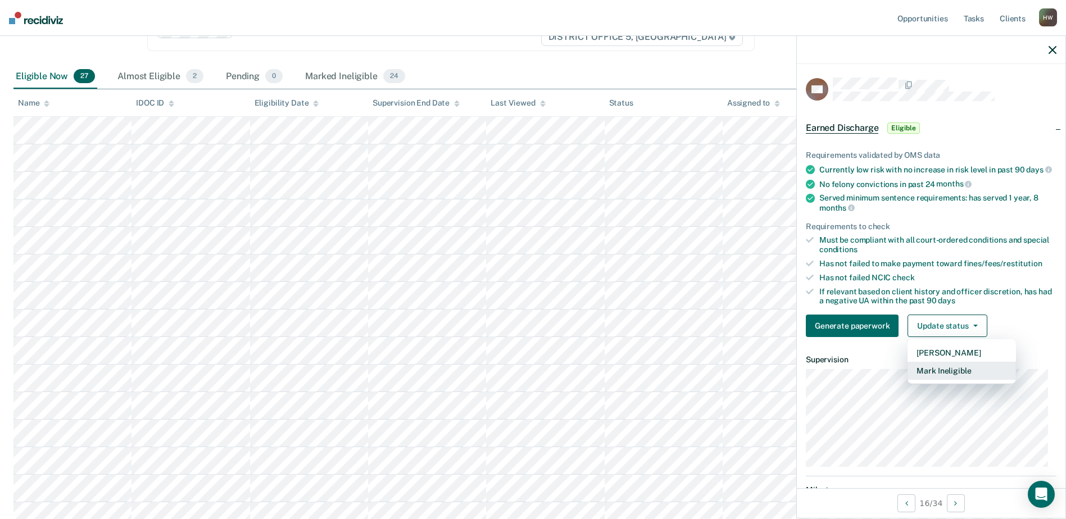
click at [964, 380] on button "Mark Ineligible" at bounding box center [961, 371] width 108 height 18
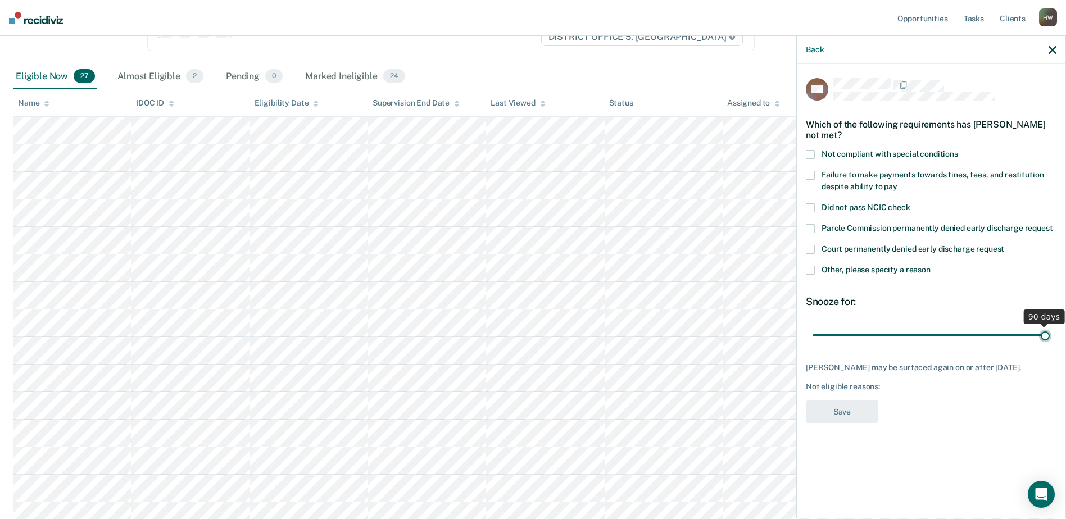
drag, startPoint x: 890, startPoint y: 334, endPoint x: 1071, endPoint y: 340, distance: 181.0
type input "90"
click at [1049, 340] on input "range" at bounding box center [930, 335] width 237 height 20
click at [810, 174] on span at bounding box center [810, 175] width 9 height 9
click at [857, 412] on button "Save" at bounding box center [842, 412] width 72 height 23
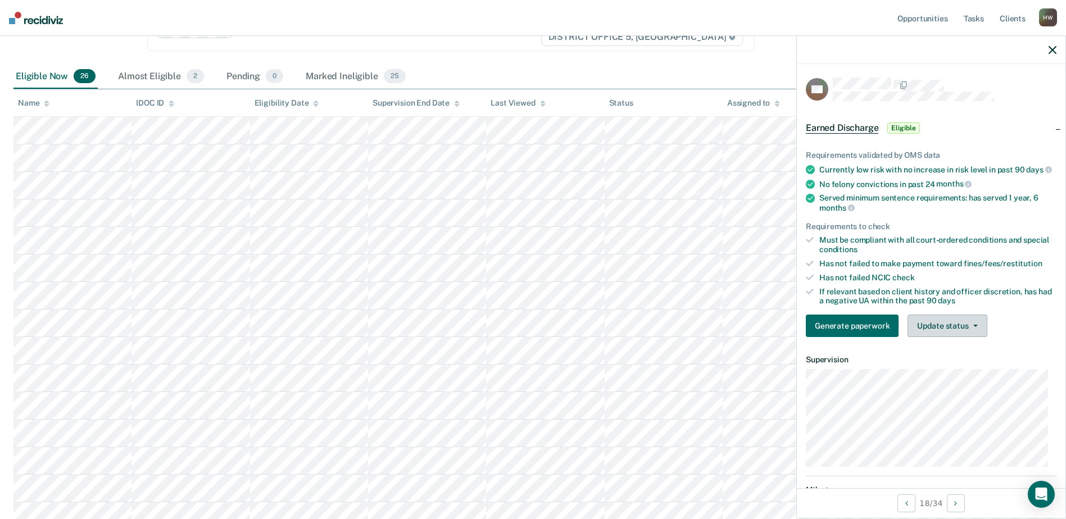
click at [971, 332] on button "Update status" at bounding box center [946, 326] width 79 height 22
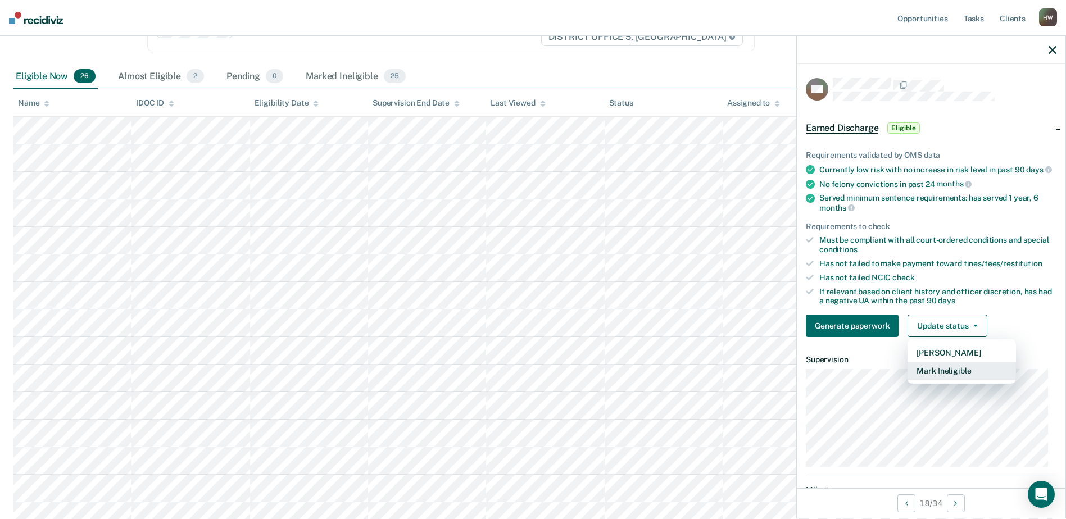
click at [959, 380] on button "Mark Ineligible" at bounding box center [961, 371] width 108 height 18
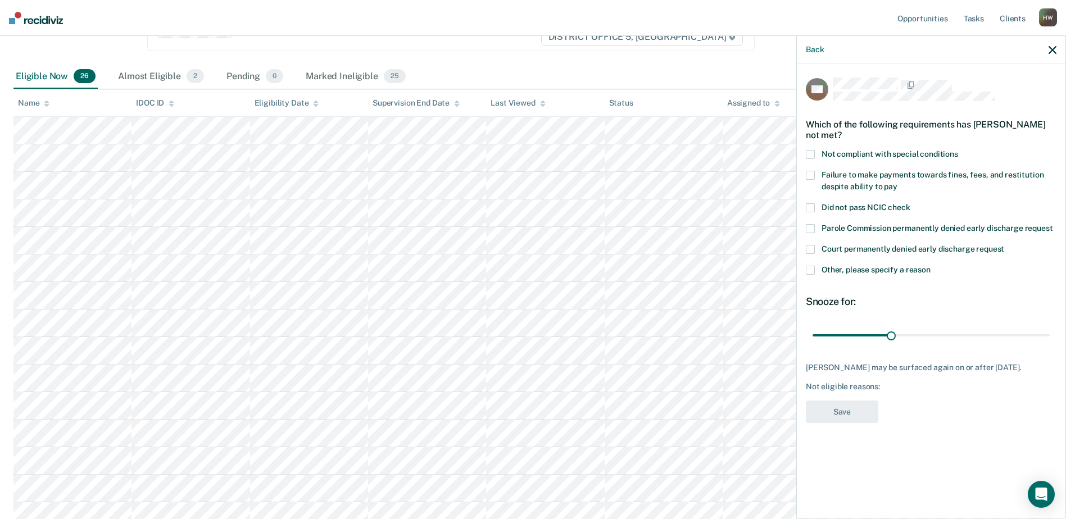
click at [811, 172] on span at bounding box center [810, 175] width 9 height 9
drag, startPoint x: 890, startPoint y: 333, endPoint x: 1049, endPoint y: 357, distance: 160.8
type input "90"
click at [1049, 345] on input "range" at bounding box center [930, 335] width 237 height 20
click at [846, 417] on button "Save" at bounding box center [842, 412] width 72 height 23
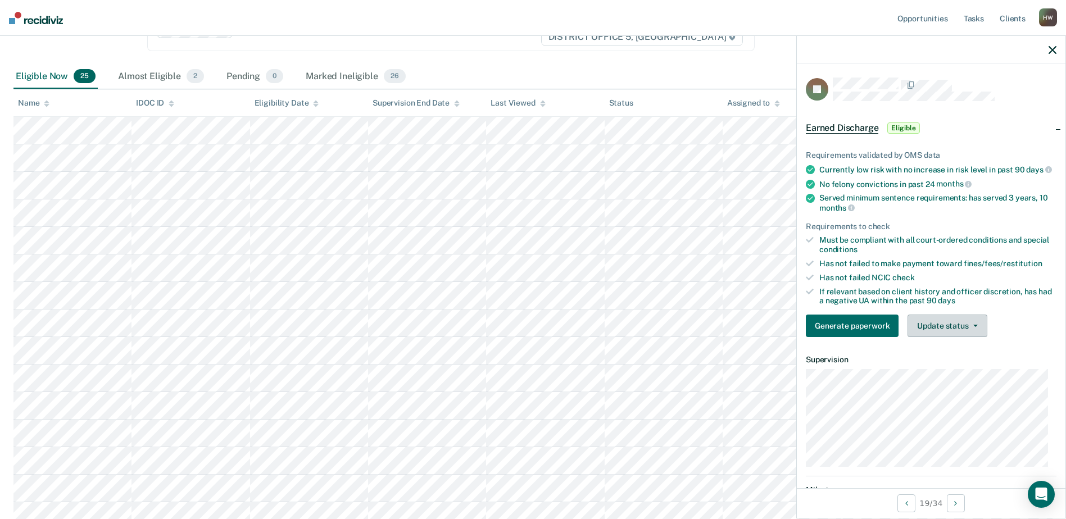
click at [973, 327] on icon "button" at bounding box center [975, 326] width 4 height 2
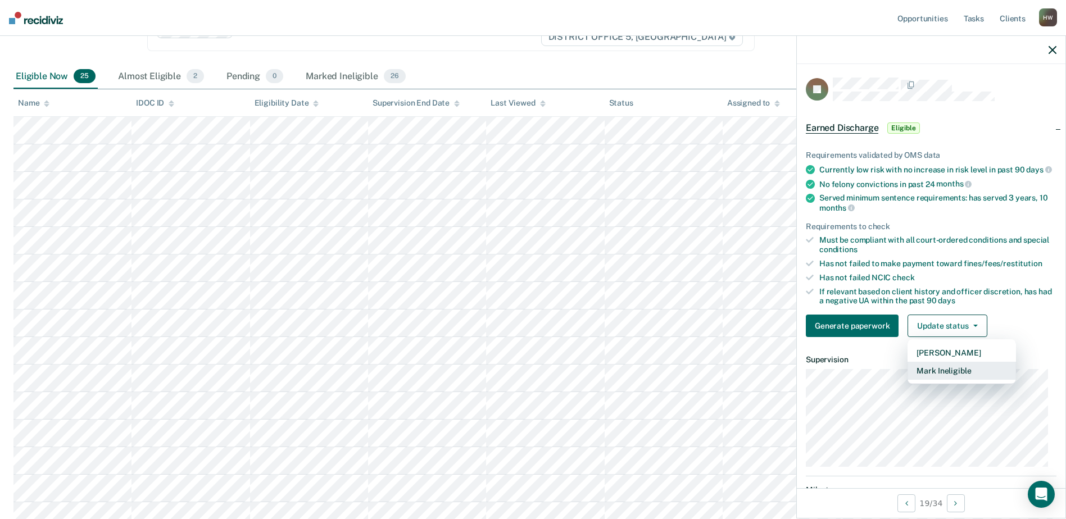
click at [960, 379] on button "Mark Ineligible" at bounding box center [961, 371] width 108 height 18
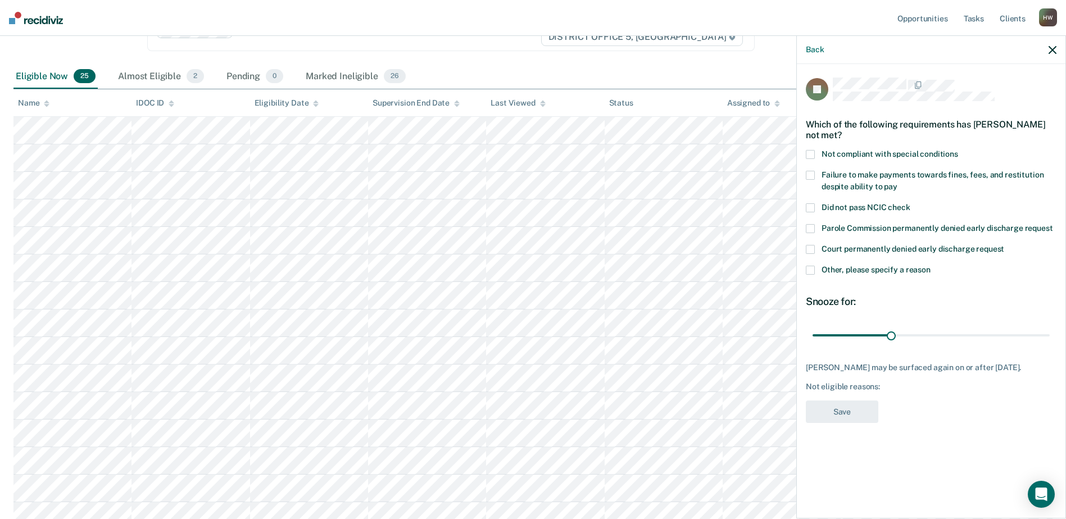
click at [810, 172] on span at bounding box center [810, 175] width 9 height 9
drag, startPoint x: 890, startPoint y: 335, endPoint x: 1048, endPoint y: 346, distance: 158.8
type input "90"
click at [1048, 345] on input "range" at bounding box center [930, 335] width 237 height 20
click at [865, 421] on button "Save" at bounding box center [842, 412] width 72 height 23
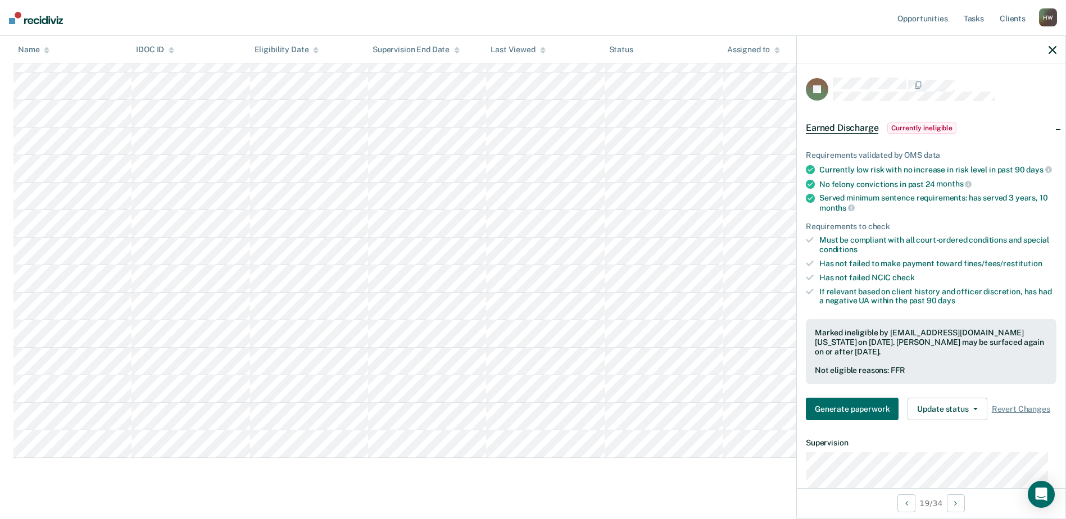
scroll to position [470, 0]
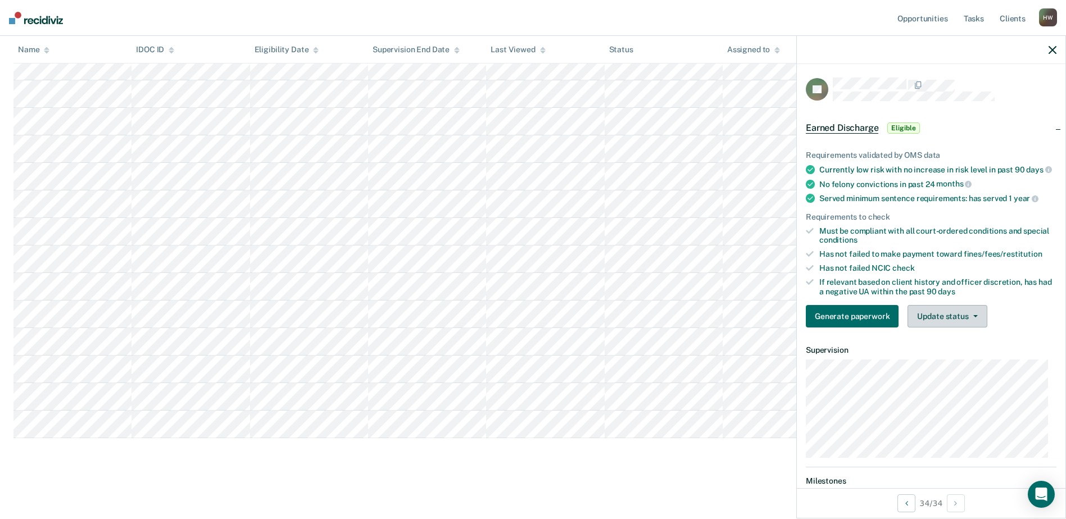
click at [976, 324] on button "Update status" at bounding box center [946, 316] width 79 height 22
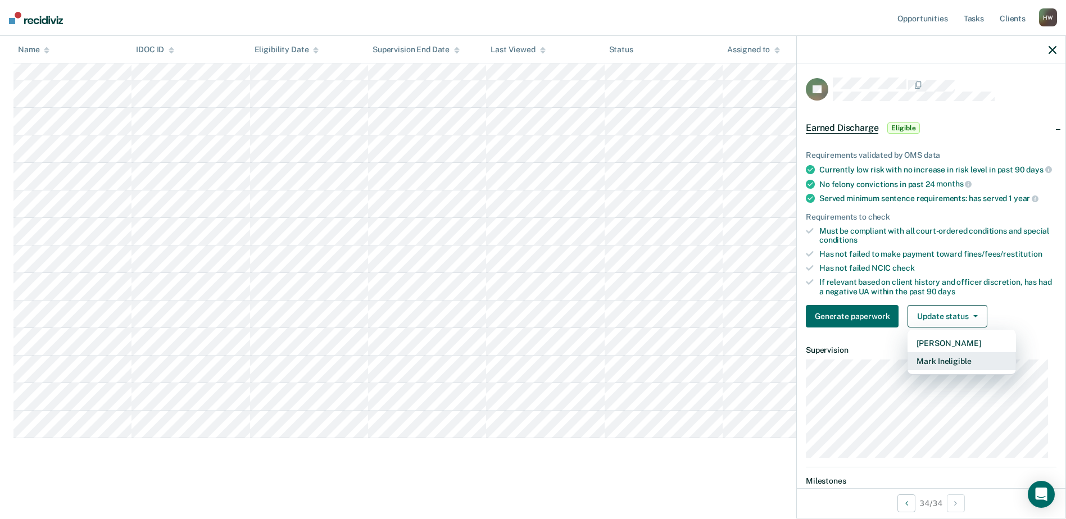
click at [962, 370] on button "Mark Ineligible" at bounding box center [961, 361] width 108 height 18
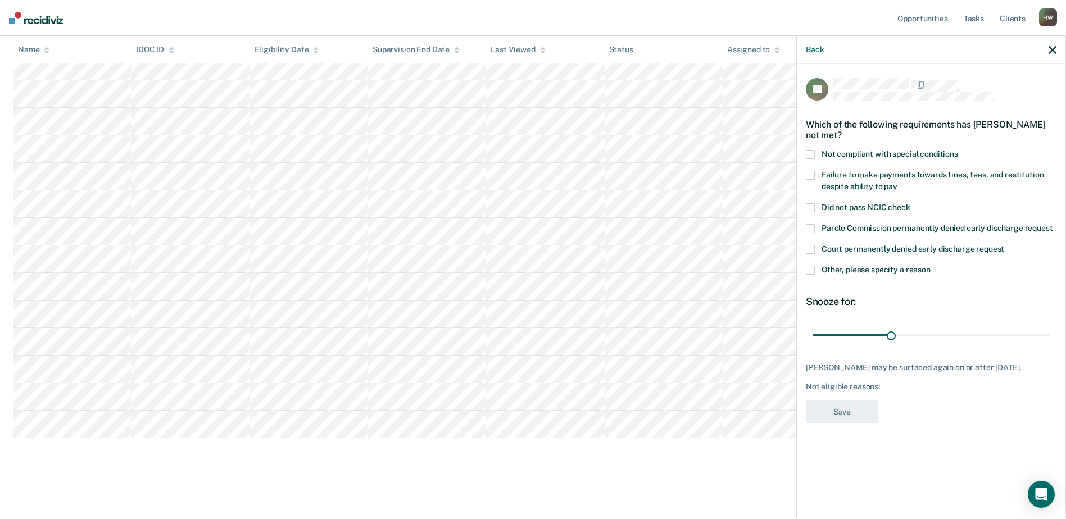
click at [812, 175] on span at bounding box center [810, 175] width 9 height 9
drag, startPoint x: 889, startPoint y: 334, endPoint x: 1052, endPoint y: 340, distance: 163.1
type input "90"
click at [1049, 340] on input "range" at bounding box center [930, 335] width 237 height 20
click at [850, 417] on button "Save" at bounding box center [842, 412] width 72 height 23
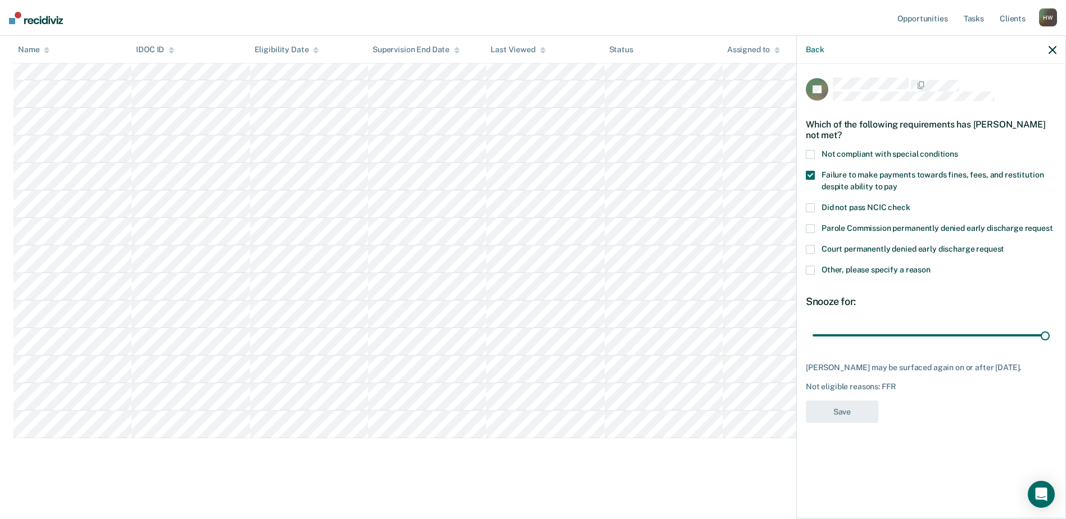
scroll to position [443, 0]
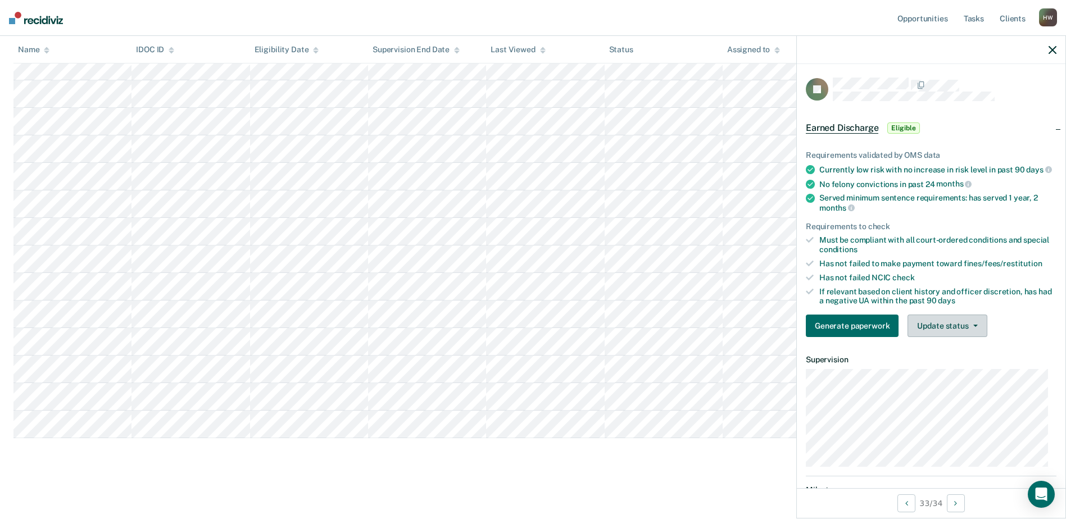
click at [973, 327] on icon "button" at bounding box center [975, 326] width 4 height 2
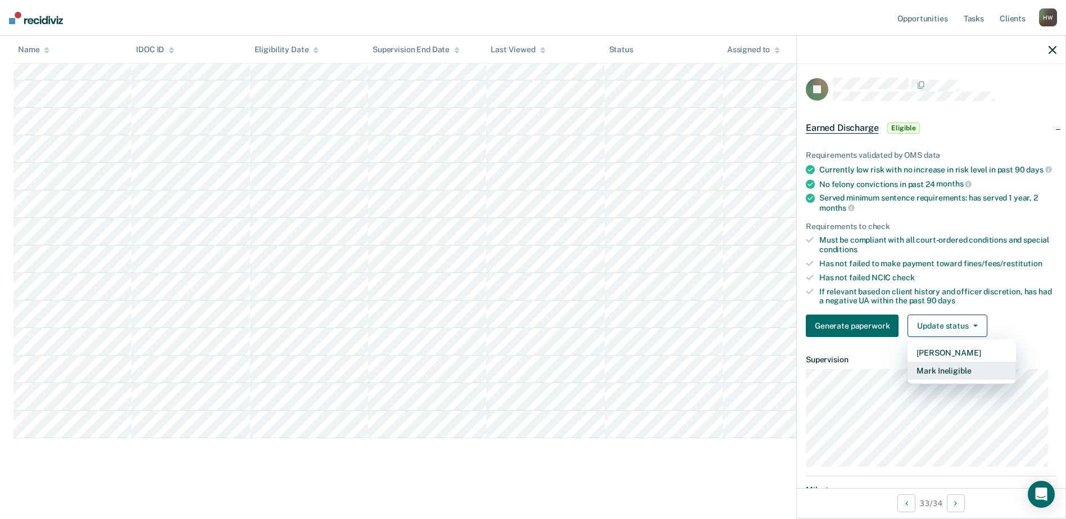
click at [937, 380] on button "Mark Ineligible" at bounding box center [961, 371] width 108 height 18
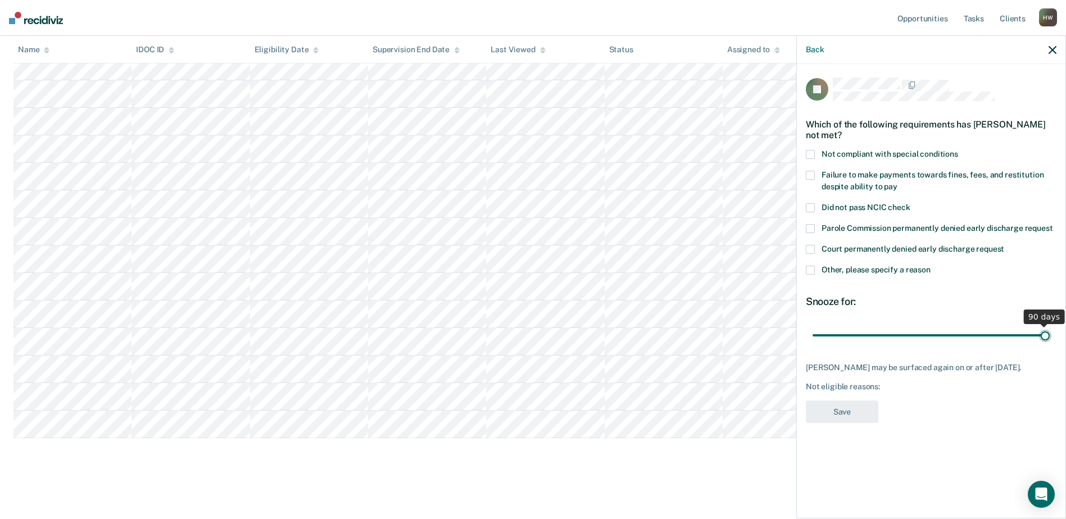
drag, startPoint x: 889, startPoint y: 333, endPoint x: 1054, endPoint y: 333, distance: 164.6
type input "90"
click at [1049, 333] on input "range" at bounding box center [930, 335] width 237 height 20
click at [812, 172] on span at bounding box center [810, 175] width 9 height 9
click at [849, 422] on button "Save" at bounding box center [842, 412] width 72 height 23
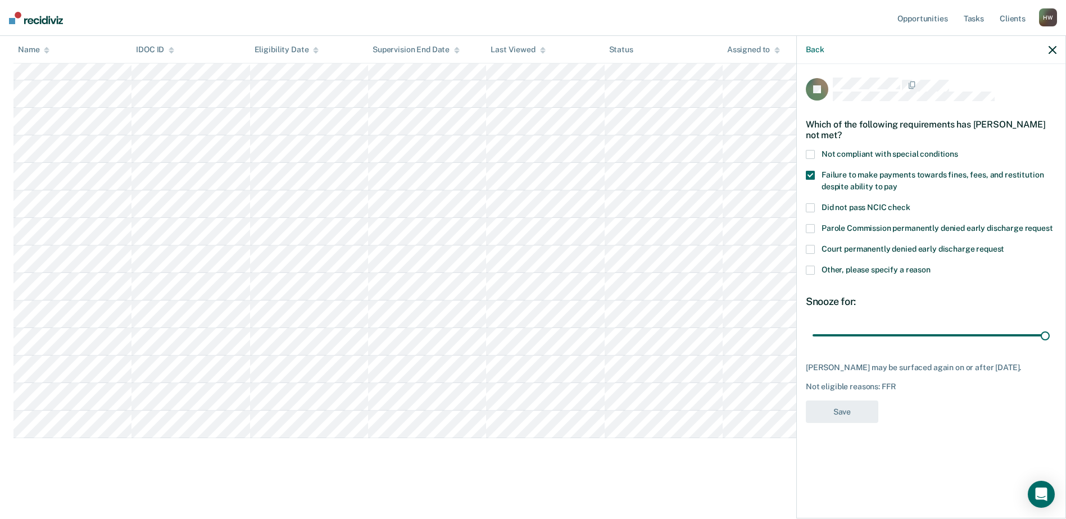
scroll to position [415, 0]
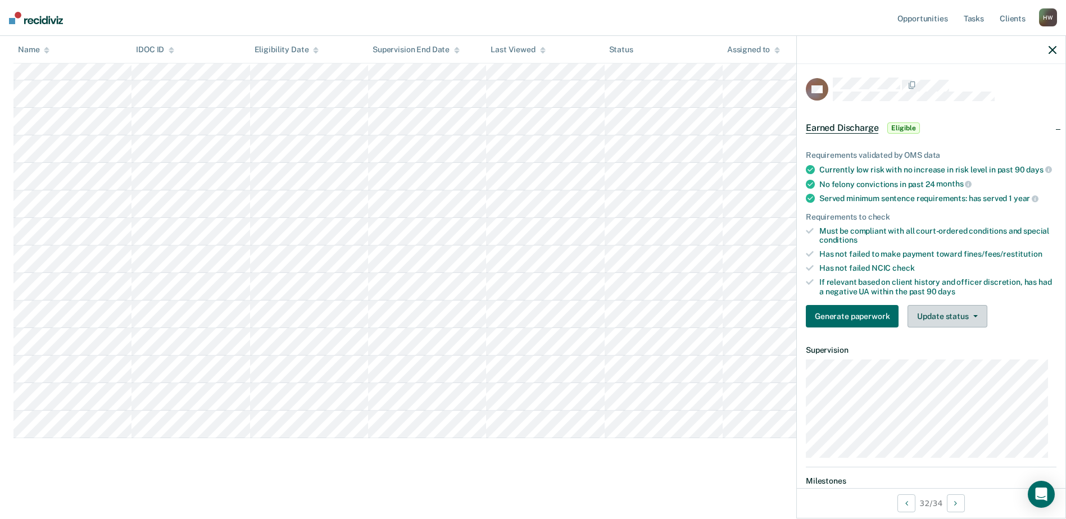
click at [973, 317] on icon "button" at bounding box center [975, 316] width 4 height 2
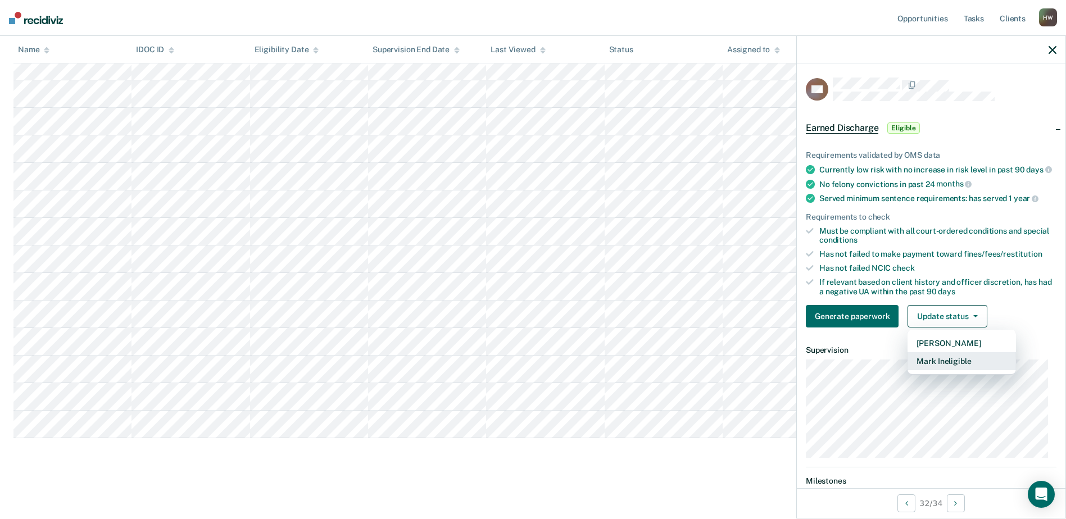
click at [962, 368] on button "Mark Ineligible" at bounding box center [961, 361] width 108 height 18
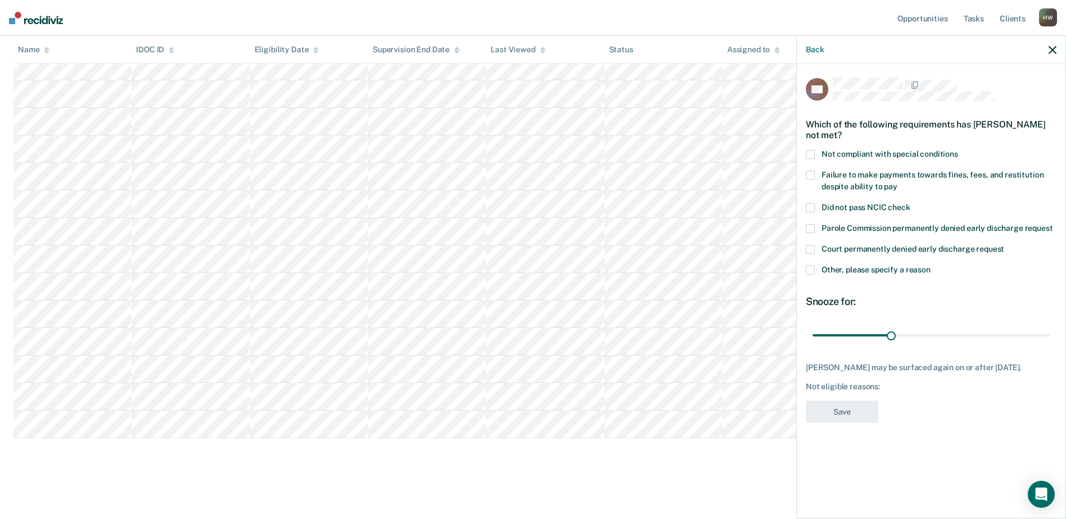
click at [811, 173] on span at bounding box center [810, 175] width 9 height 9
drag, startPoint x: 890, startPoint y: 333, endPoint x: 1057, endPoint y: 337, distance: 167.5
type input "90"
click at [1049, 337] on input "range" at bounding box center [930, 335] width 237 height 20
click at [847, 417] on button "Save" at bounding box center [842, 412] width 72 height 23
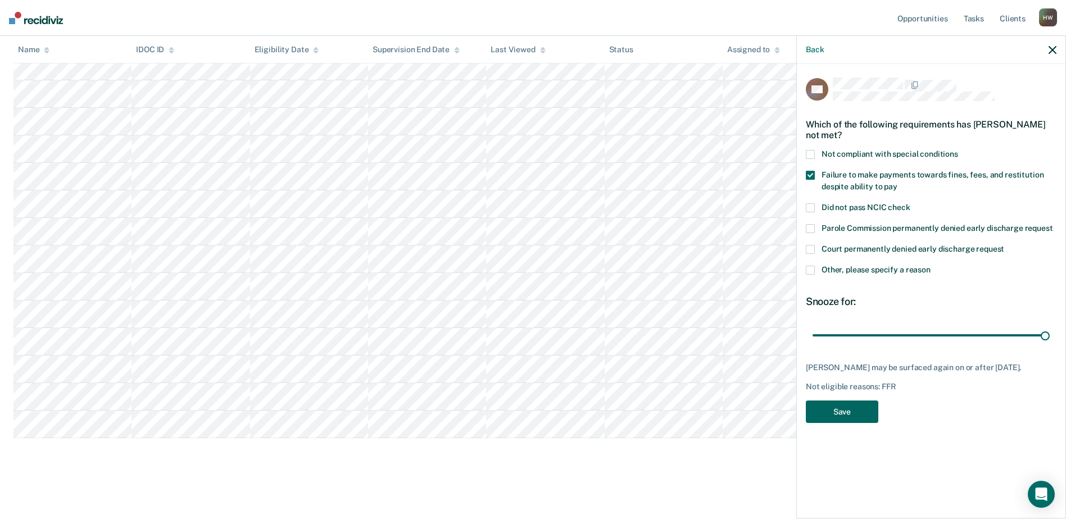
scroll to position [388, 0]
